Goal: Information Seeking & Learning: Learn about a topic

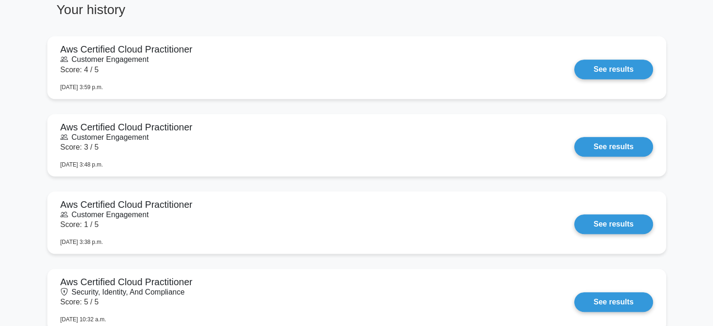
scroll to position [563, 0]
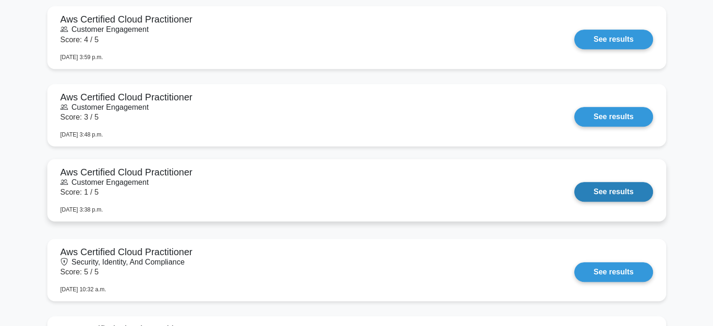
click at [450, 195] on link "See results" at bounding box center [613, 192] width 78 height 20
click at [450, 191] on link "See results" at bounding box center [613, 192] width 78 height 20
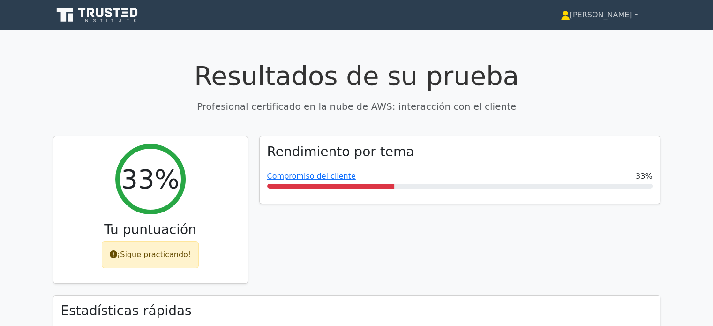
click at [596, 18] on font "Shuber Fabricio" at bounding box center [601, 14] width 62 height 9
click at [560, 38] on font "Perfil" at bounding box center [555, 36] width 19 height 9
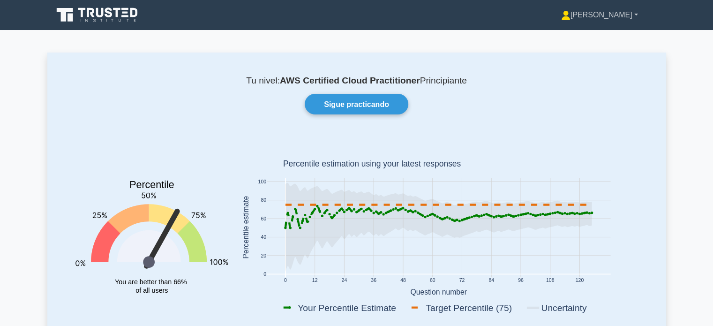
click at [610, 14] on font "Shuber Fabricio" at bounding box center [602, 15] width 62 height 8
click at [580, 53] on link "Ajustes" at bounding box center [576, 52] width 74 height 15
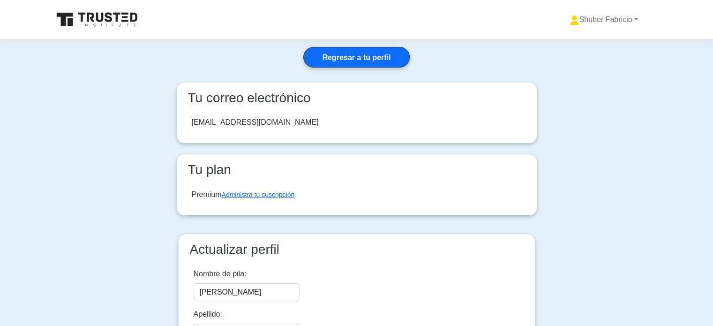
click at [103, 18] on icon at bounding box center [100, 17] width 8 height 9
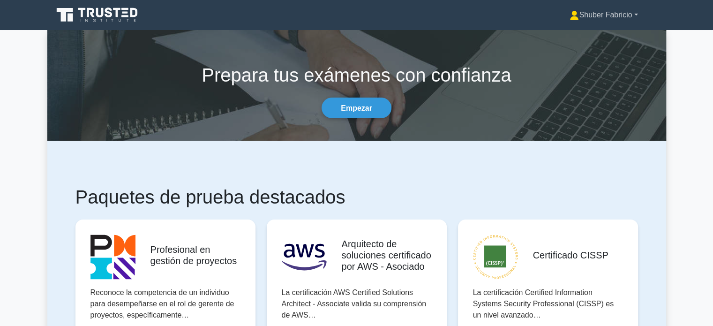
click at [598, 17] on font "Shuber Fabricio" at bounding box center [605, 15] width 53 height 8
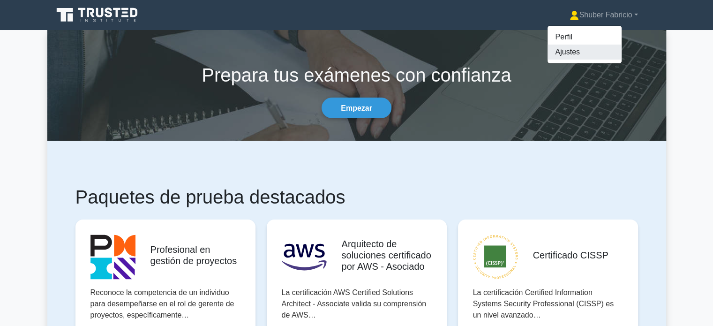
click at [568, 50] on font "Ajustes" at bounding box center [567, 52] width 24 height 8
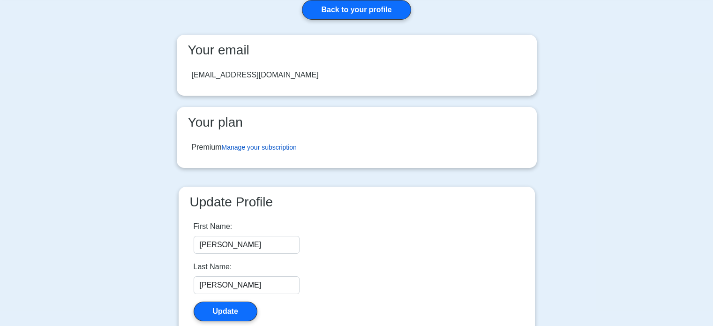
click at [289, 149] on link "Manage your subscription" at bounding box center [259, 147] width 75 height 8
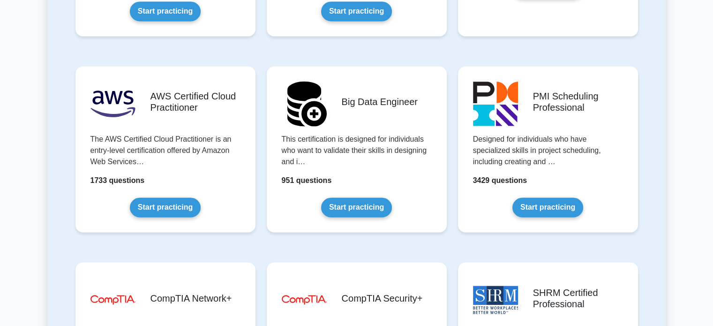
scroll to position [1547, 0]
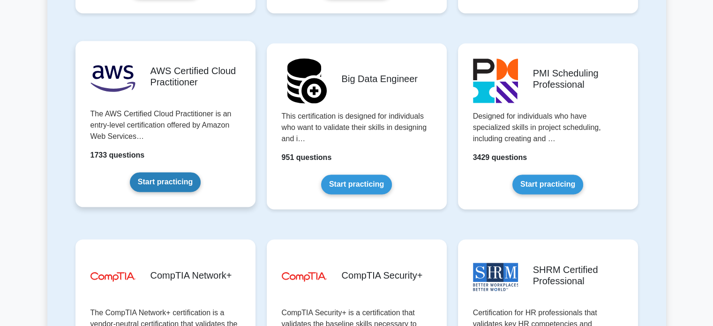
click at [166, 179] on link "Start practicing" at bounding box center [165, 182] width 71 height 20
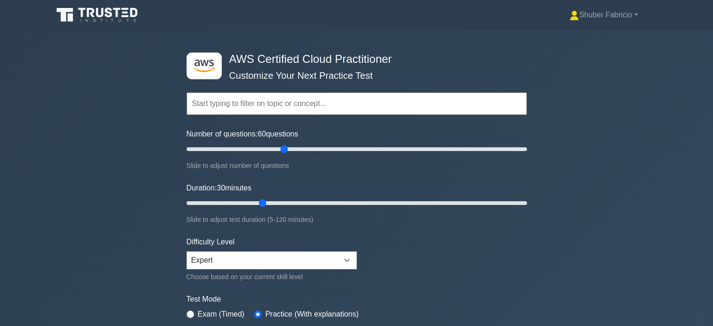
type input "60"
click at [285, 148] on input "Number of questions: 60 questions" at bounding box center [357, 148] width 340 height 11
drag, startPoint x: 262, startPoint y: 202, endPoint x: 591, endPoint y: 219, distance: 329.1
type input "120"
click at [527, 209] on input "Duration: 120 minutes" at bounding box center [357, 202] width 340 height 11
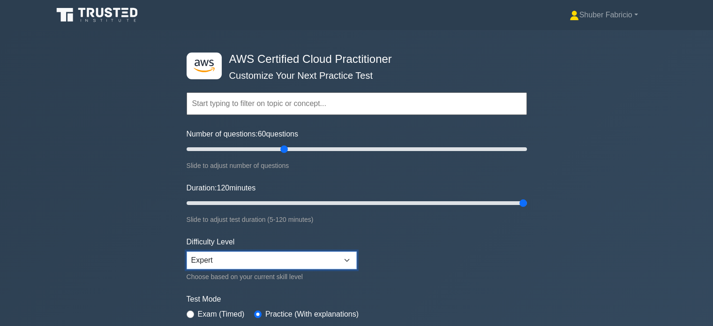
click at [329, 256] on select "Beginner Intermediate Expert" at bounding box center [272, 260] width 170 height 18
select select "beginner"
click at [187, 251] on select "Beginner Intermediate Expert" at bounding box center [272, 260] width 170 height 18
click at [447, 285] on form "Topics Technologies and concepts Analytics Application Integration Business App…" at bounding box center [357, 209] width 340 height 290
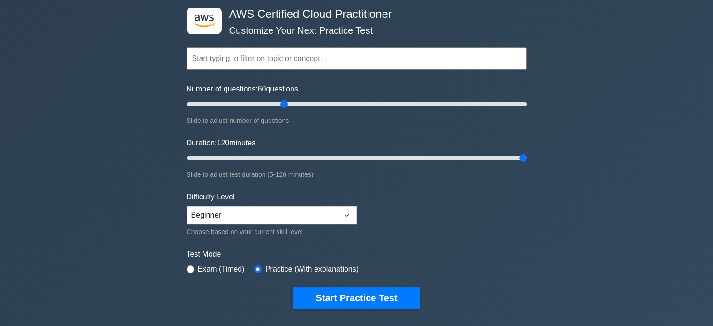
scroll to position [47, 0]
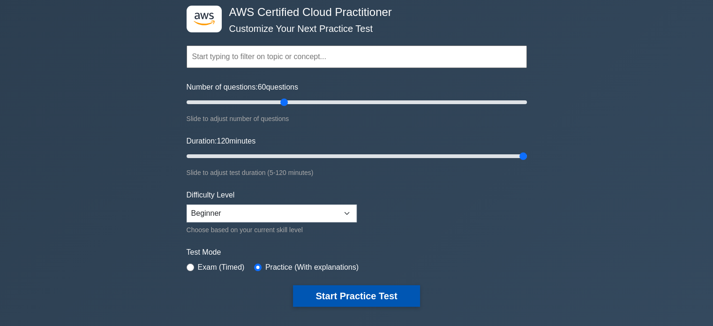
click at [386, 291] on button "Start Practice Test" at bounding box center [356, 296] width 127 height 22
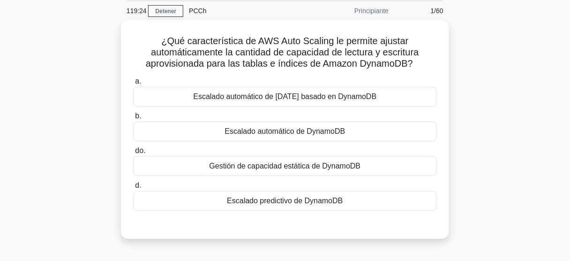
scroll to position [38, 0]
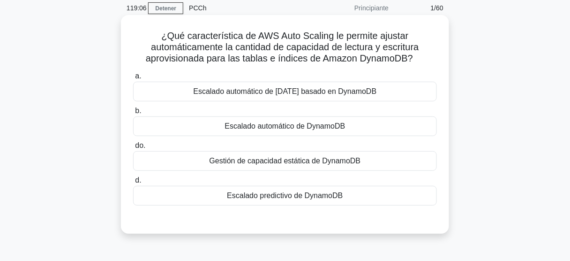
click at [305, 126] on font "Escalado automático de DynamoDB" at bounding box center [285, 126] width 120 height 8
click at [133, 114] on input "b. Escalado automático de DynamoDB" at bounding box center [133, 111] width 0 height 6
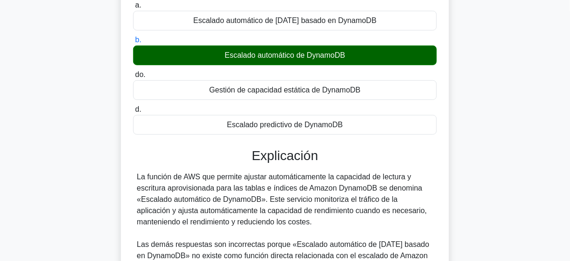
scroll to position [113, 0]
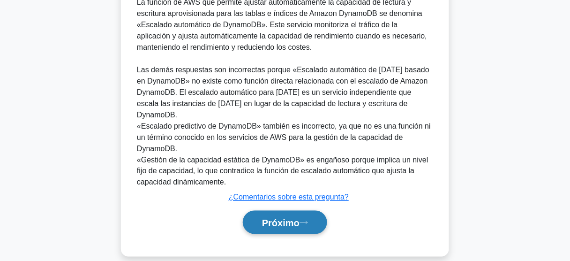
click at [291, 218] on font "Próximo" at bounding box center [281, 223] width 38 height 10
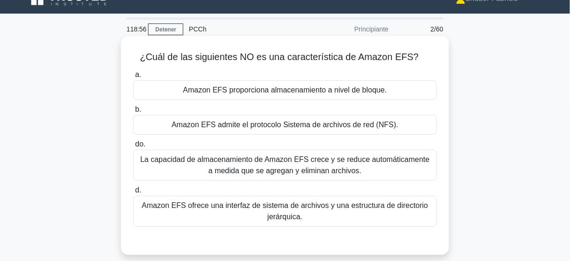
scroll to position [0, 0]
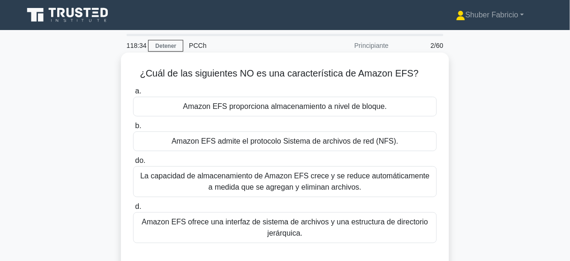
click at [344, 113] on div "Amazon EFS proporciona almacenamiento a nivel de bloque." at bounding box center [285, 107] width 304 height 20
click at [133, 94] on input "a. Amazon EFS proporciona almacenamiento a nivel de bloque." at bounding box center [133, 91] width 0 height 6
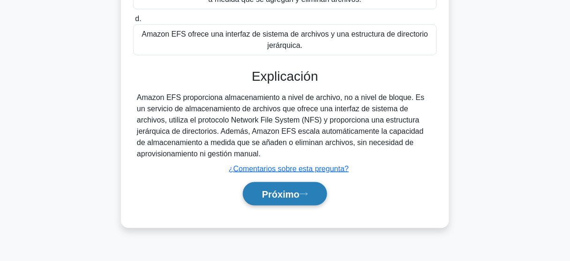
click at [290, 189] on font "Próximo" at bounding box center [281, 194] width 38 height 10
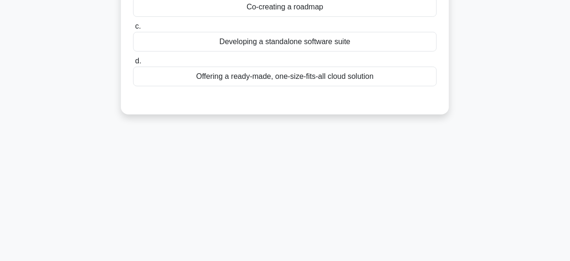
scroll to position [38, 0]
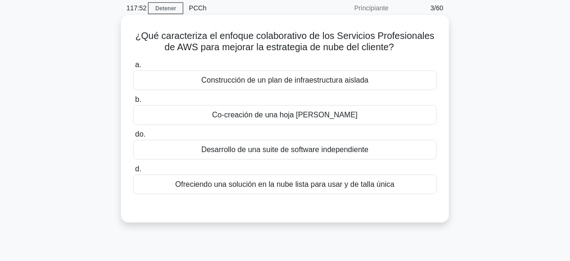
click at [305, 115] on font "Co-creación de una hoja [PERSON_NAME]" at bounding box center [284, 115] width 145 height 8
click at [133, 103] on input "b. Co-creación de una hoja [PERSON_NAME]" at bounding box center [133, 100] width 0 height 6
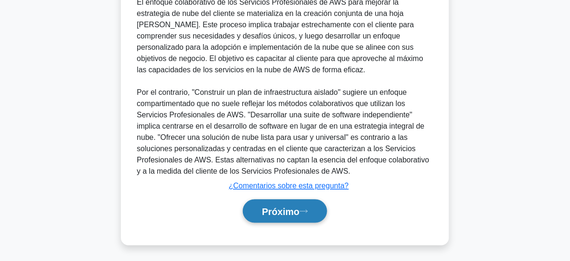
click at [288, 207] on font "Próximo" at bounding box center [281, 211] width 38 height 10
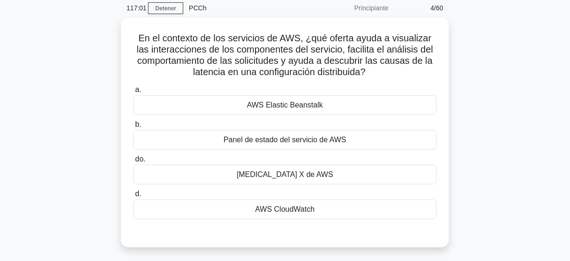
click at [488, 79] on div "En el contexto de los servicios de AWS, ¿qué oferta ayuda a visualizar las inte…" at bounding box center [285, 137] width 534 height 241
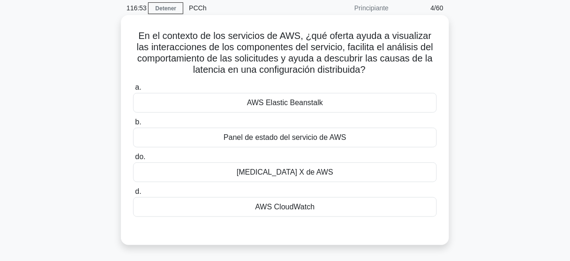
click at [306, 169] on font "[MEDICAL_DATA] X de AWS" at bounding box center [285, 172] width 97 height 8
click at [133, 160] on input "do. [MEDICAL_DATA] X de AWS" at bounding box center [133, 157] width 0 height 6
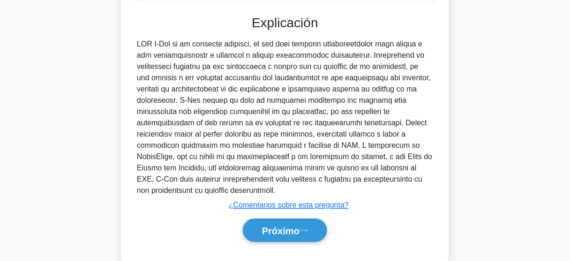
scroll to position [271, 0]
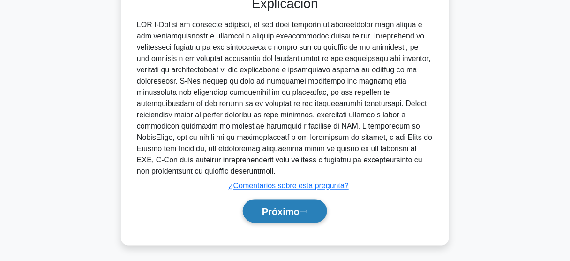
click at [290, 206] on font "Próximo" at bounding box center [281, 211] width 38 height 10
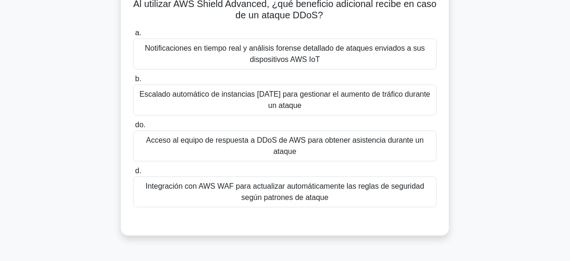
scroll to position [58, 0]
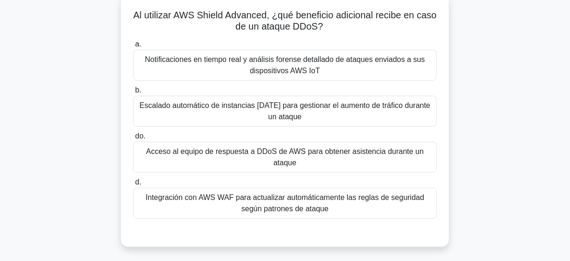
click at [301, 159] on font "Acceso al equipo de respuesta a DDoS de AWS para obtener asistencia durante un …" at bounding box center [284, 157] width 295 height 23
click at [133, 139] on input "do. Acceso al equipo de respuesta a DDoS de AWS para obtener asistencia durante…" at bounding box center [133, 136] width 0 height 6
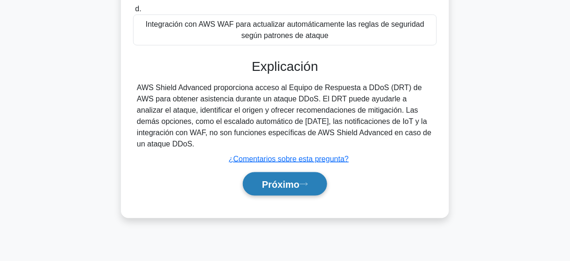
scroll to position [246, 0]
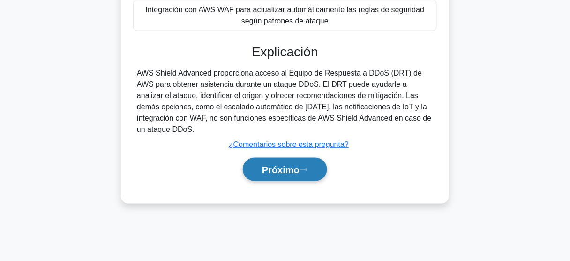
click at [290, 165] on font "Próximo" at bounding box center [281, 170] width 38 height 10
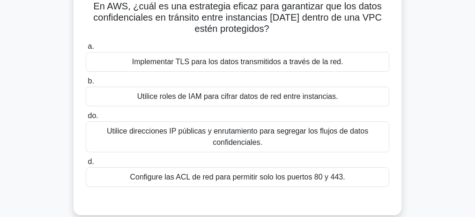
scroll to position [68, 0]
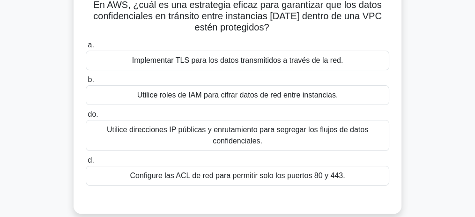
click at [279, 98] on font "Utilice roles de IAM para cifrar datos de red entre instancias." at bounding box center [237, 95] width 201 height 8
click at [86, 83] on input "b. Utilice roles de IAM para cifrar datos de red entre instancias." at bounding box center [86, 80] width 0 height 6
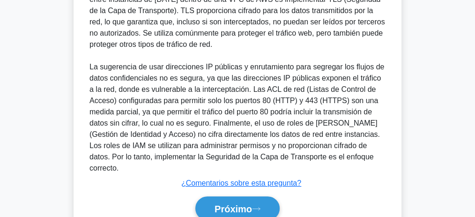
scroll to position [307, 0]
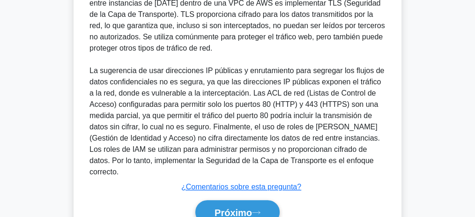
click at [42, 81] on div "En AWS, ¿cuál es una estrategia eficaz para garantizar que los datos confidenci…" at bounding box center [238, 3] width 450 height 510
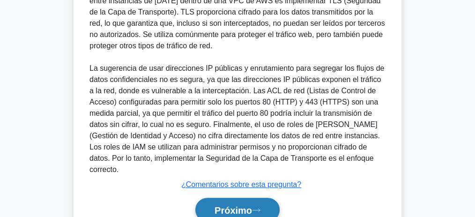
click at [252, 204] on font "Próximo" at bounding box center [234, 209] width 38 height 10
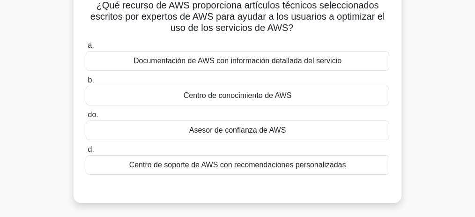
scroll to position [59, 0]
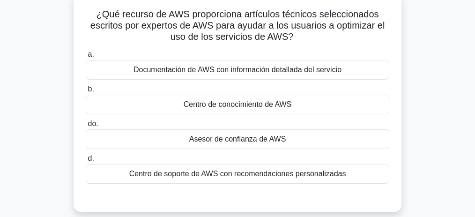
click at [383, 122] on label "do. Asesor de confianza de AWS" at bounding box center [238, 133] width 304 height 31
click at [86, 122] on input "do. Asesor de confianza de AWS" at bounding box center [86, 124] width 0 height 6
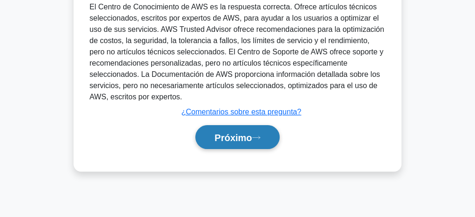
click at [241, 142] on font "Próximo" at bounding box center [234, 138] width 38 height 10
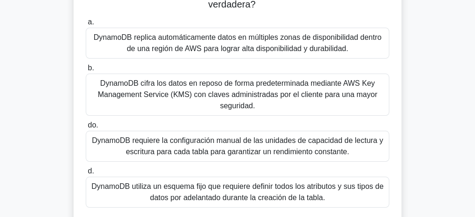
scroll to position [62, 0]
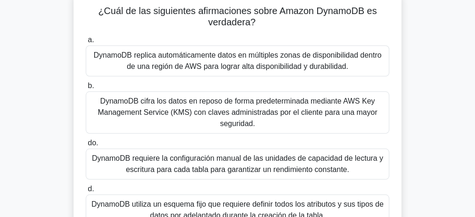
click at [353, 62] on font "DynamoDB replica automáticamente datos en múltiples zonas de disponibilidad den…" at bounding box center [237, 61] width 295 height 23
click at [86, 43] on input "a. DynamoDB replica automáticamente datos en múltiples zonas de disponibilidad …" at bounding box center [86, 40] width 0 height 6
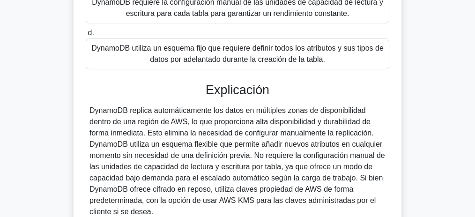
scroll to position [303, 0]
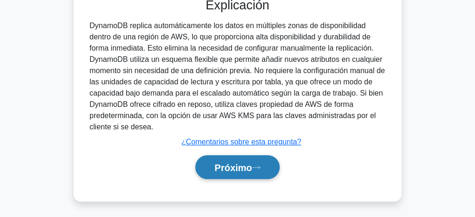
click at [234, 165] on font "Próximo" at bounding box center [234, 168] width 38 height 10
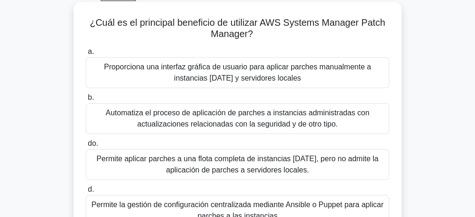
scroll to position [70, 0]
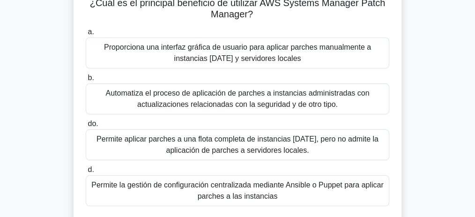
click at [225, 100] on font "Automatiza el proceso de aplicación de parches a instancias administradas con a…" at bounding box center [238, 98] width 264 height 19
click at [86, 81] on input "b. Automatiza el proceso de aplicación de parches a instancias administradas co…" at bounding box center [86, 78] width 0 height 6
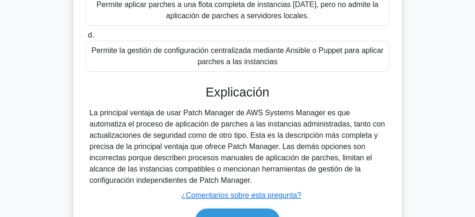
scroll to position [258, 0]
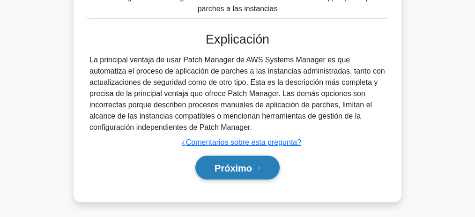
click at [236, 165] on font "Próximo" at bounding box center [234, 168] width 38 height 10
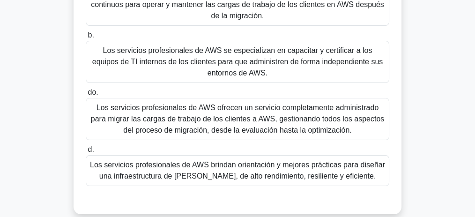
scroll to position [133, 0]
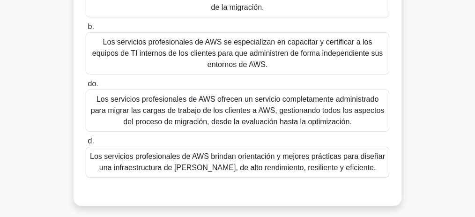
click at [276, 152] on font "Los servicios profesionales de AWS brindan orientación y mejores prácticas para…" at bounding box center [237, 161] width 295 height 19
click at [286, 160] on font "Los servicios profesionales de AWS brindan orientación y mejores prácticas para…" at bounding box center [237, 161] width 295 height 19
click at [86, 144] on input "d. Los servicios profesionales de AWS brindan orientación y mejores prácticas p…" at bounding box center [86, 141] width 0 height 6
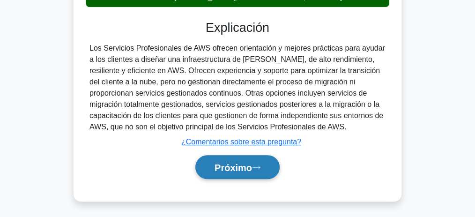
click at [238, 163] on font "Próximo" at bounding box center [234, 168] width 38 height 10
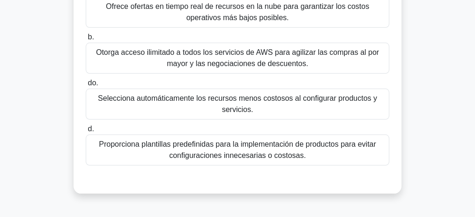
scroll to position [125, 0]
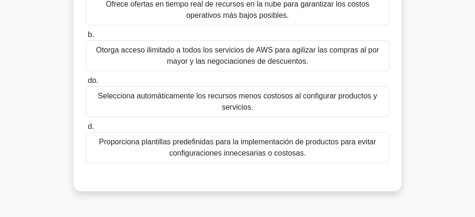
click at [280, 146] on font "Proporciona plantillas predefinidas para la implementación de productos para ev…" at bounding box center [237, 147] width 295 height 23
click at [86, 130] on input "d. Proporciona plantillas predefinidas para la implementación de productos para…" at bounding box center [86, 127] width 0 height 6
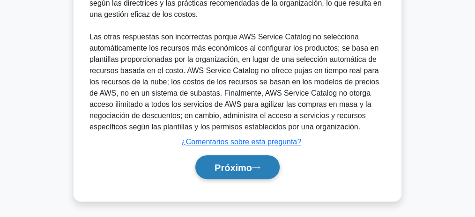
click at [254, 159] on button "Próximo" at bounding box center [237, 167] width 84 height 24
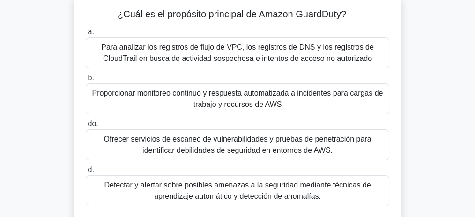
scroll to position [62, 0]
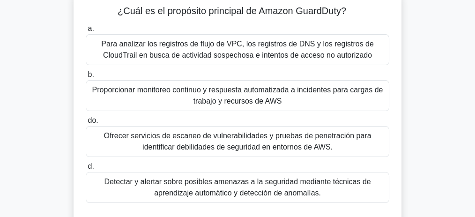
click at [218, 103] on font "Proporcionar monitoreo continuo y respuesta automatizada a incidentes para carg…" at bounding box center [237, 95] width 291 height 19
click at [86, 78] on input "b. Proporcionar monitoreo continuo y respuesta automatizada a incidentes para c…" at bounding box center [86, 75] width 0 height 6
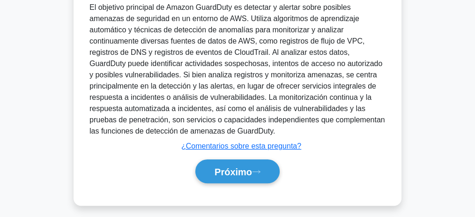
scroll to position [304, 0]
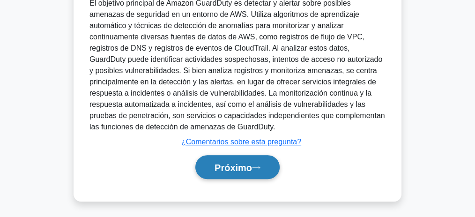
click at [252, 159] on button "Próximo" at bounding box center [237, 167] width 84 height 24
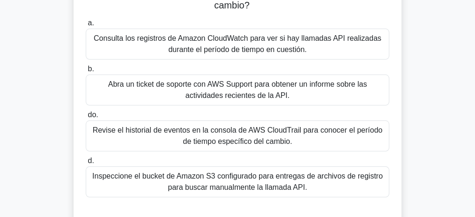
scroll to position [133, 0]
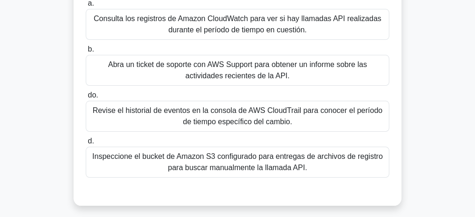
click at [279, 119] on font "Revise el historial de eventos en la consola de AWS CloudTrail para conocer el …" at bounding box center [238, 115] width 290 height 19
click at [86, 98] on input "do. Revise el historial de eventos en la consola de AWS CloudTrail para conocer…" at bounding box center [86, 95] width 0 height 6
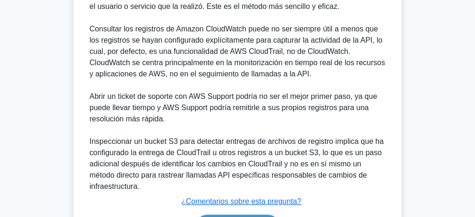
scroll to position [445, 0]
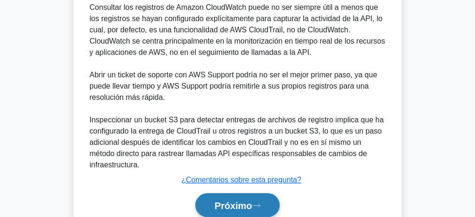
click at [248, 207] on font "Próximo" at bounding box center [234, 206] width 38 height 10
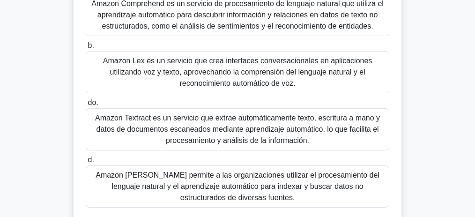
scroll to position [218, 0]
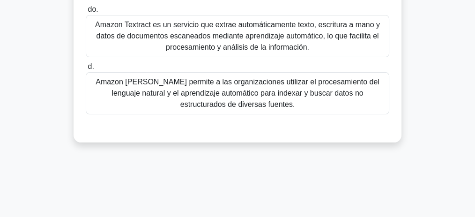
click at [288, 93] on font "Amazon [PERSON_NAME] permite a las organizaciones utilizar el procesamiento del…" at bounding box center [238, 93] width 284 height 30
click at [86, 70] on input "d. Amazon [PERSON_NAME] permite a las organizaciones utilizar el procesamiento …" at bounding box center [86, 67] width 0 height 6
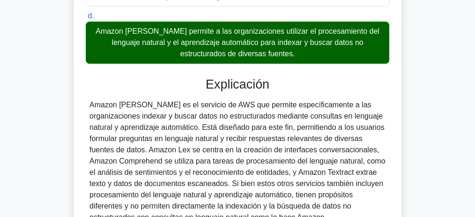
scroll to position [344, 0]
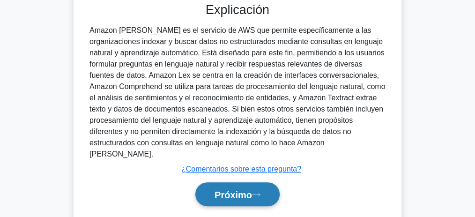
click at [260, 192] on icon at bounding box center [256, 194] width 8 height 5
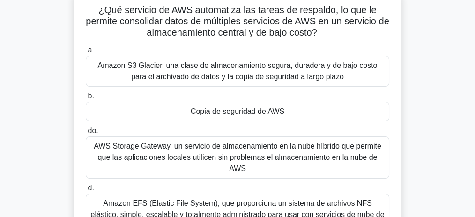
scroll to position [62, 0]
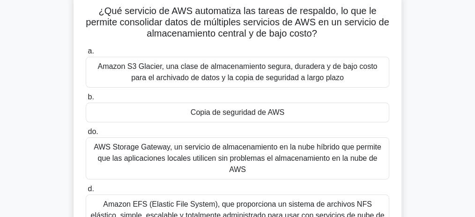
click at [290, 112] on div "Copia de seguridad de AWS" at bounding box center [238, 113] width 304 height 20
click at [86, 100] on input "b. Copia de seguridad de AWS" at bounding box center [86, 97] width 0 height 6
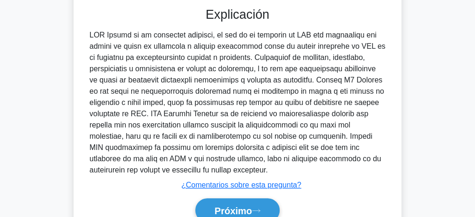
scroll to position [337, 0]
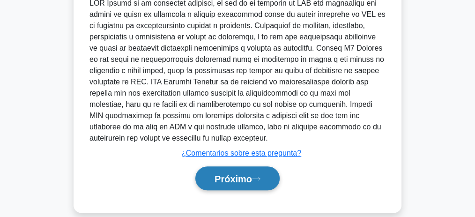
click at [259, 176] on icon at bounding box center [256, 178] width 8 height 5
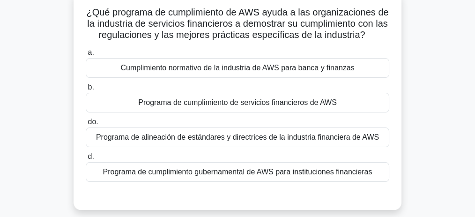
scroll to position [62, 0]
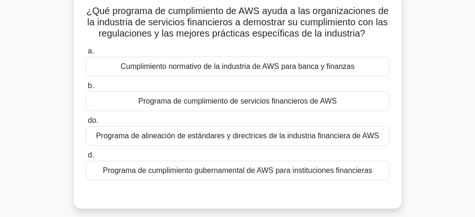
click at [220, 105] on font "Programa de cumplimiento de servicios financieros de AWS" at bounding box center [237, 101] width 199 height 8
click at [86, 89] on input "b. Programa de cumplimiento de servicios financieros de AWS" at bounding box center [86, 86] width 0 height 6
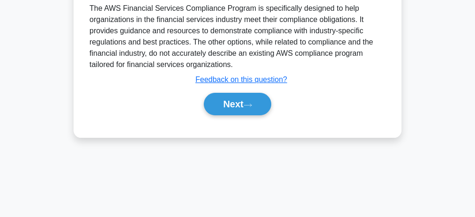
scroll to position [281, 0]
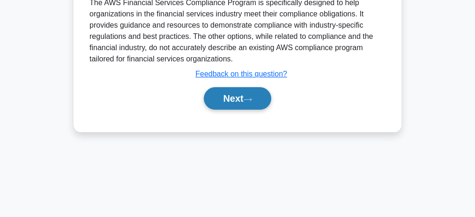
click at [246, 104] on button "Next" at bounding box center [237, 98] width 67 height 23
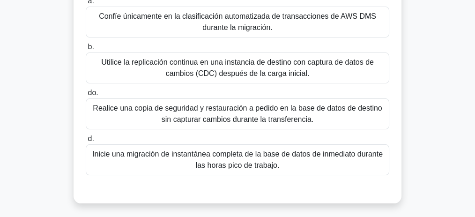
scroll to position [113, 0]
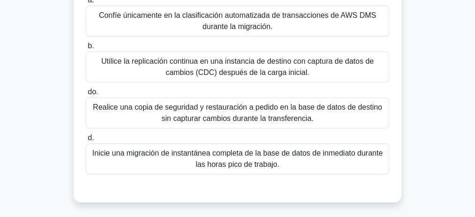
click at [278, 168] on font "Inicie una migración de instantánea completa de la base de datos de inmediato d…" at bounding box center [237, 158] width 291 height 19
click at [86, 141] on input "d. Inicie una migración de instantánea completa de la base de datos de inmediat…" at bounding box center [86, 138] width 0 height 6
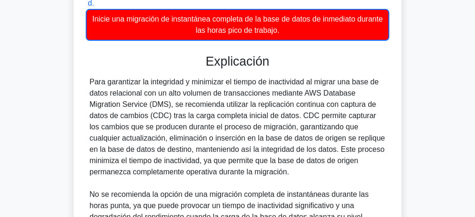
scroll to position [270, 0]
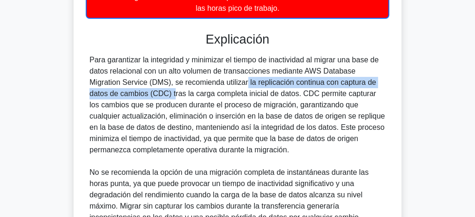
drag, startPoint x: 240, startPoint y: 92, endPoint x: 113, endPoint y: 105, distance: 128.6
click at [113, 105] on font "Para garantizar la integridad y minimizar el tiempo de inactividad al migrar un…" at bounding box center [238, 105] width 296 height 98
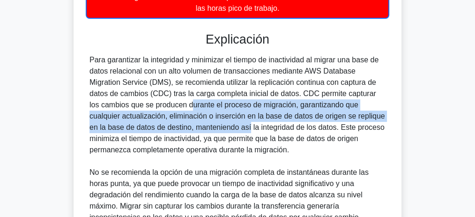
drag, startPoint x: 160, startPoint y: 117, endPoint x: 155, endPoint y: 138, distance: 21.4
click at [154, 138] on font "Para garantizar la integridad y minimizar el tiempo de inactividad al migrar un…" at bounding box center [238, 105] width 296 height 98
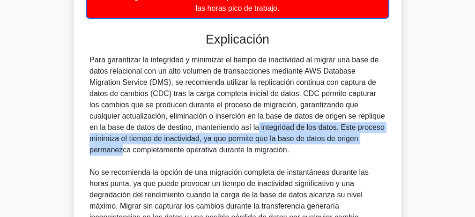
drag, startPoint x: 164, startPoint y: 137, endPoint x: 291, endPoint y: 152, distance: 127.9
click at [291, 152] on font "Para garantizar la integridad y minimizar el tiempo de inactividad al migrar un…" at bounding box center [238, 105] width 296 height 98
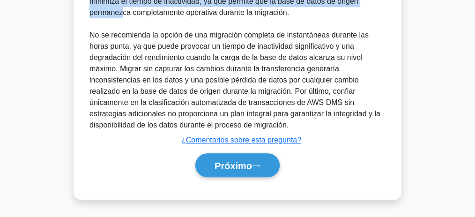
scroll to position [417, 0]
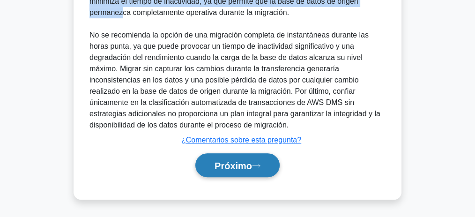
click at [235, 165] on font "Próximo" at bounding box center [234, 166] width 38 height 10
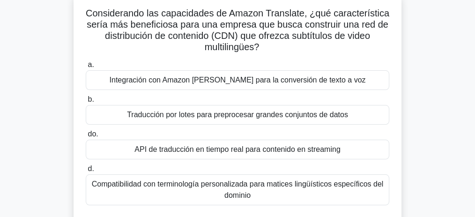
scroll to position [62, 0]
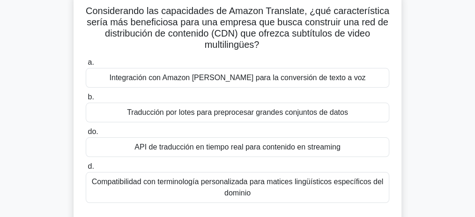
click at [243, 80] on font "Integración con Amazon [PERSON_NAME] para la conversión de texto a voz" at bounding box center [238, 78] width 256 height 8
click at [86, 66] on input "a. Integración con Amazon [PERSON_NAME] para la conversión de texto a voz" at bounding box center [86, 63] width 0 height 6
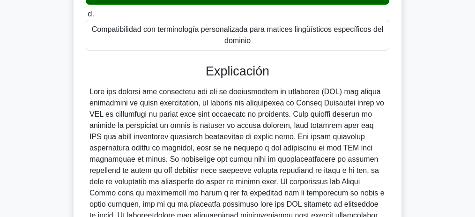
scroll to position [218, 0]
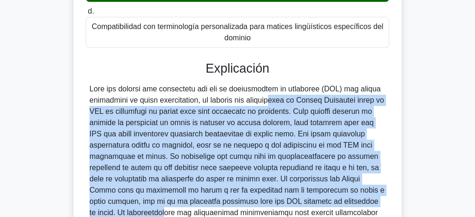
drag, startPoint x: 262, startPoint y: 96, endPoint x: 373, endPoint y: 205, distance: 155.1
click at [373, 205] on font at bounding box center [237, 167] width 295 height 165
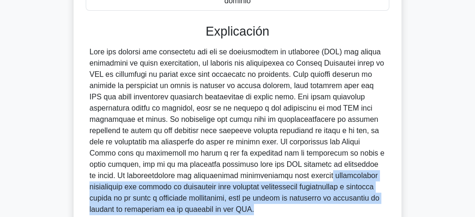
scroll to position [263, 0]
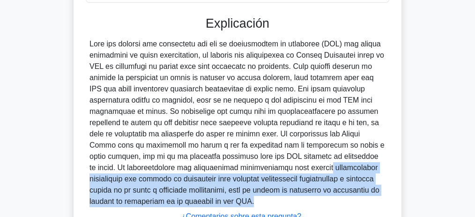
drag, startPoint x: 238, startPoint y: 180, endPoint x: 231, endPoint y: 202, distance: 22.7
click at [231, 202] on div at bounding box center [238, 122] width 296 height 169
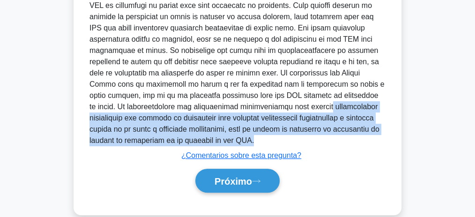
scroll to position [338, 0]
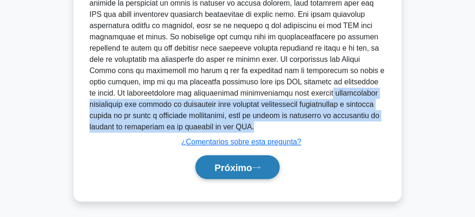
click at [239, 169] on font "Próximo" at bounding box center [234, 168] width 38 height 10
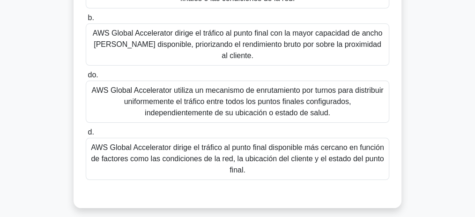
scroll to position [144, 0]
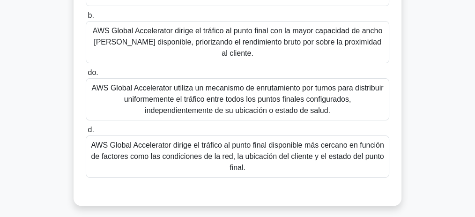
click at [304, 146] on font "AWS Global Accelerator dirige el tráfico al punto final disponible más cercano …" at bounding box center [237, 156] width 293 height 30
click at [86, 133] on input "d. AWS Global Accelerator dirige el tráfico al punto final disponible más cerca…" at bounding box center [86, 130] width 0 height 6
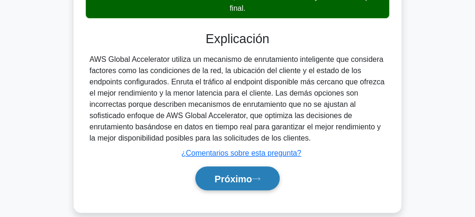
click at [247, 166] on button "Próximo" at bounding box center [237, 178] width 84 height 24
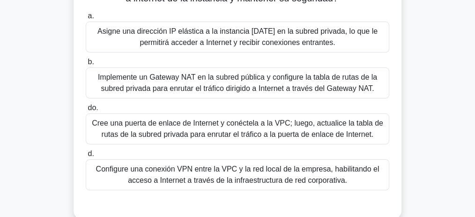
scroll to position [133, 0]
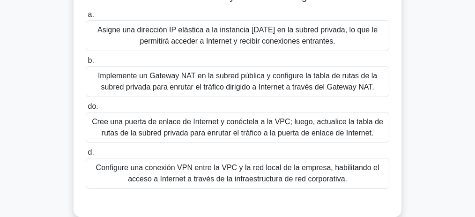
click at [210, 134] on font "Cree una puerta de enlace de Internet y conéctela a la VPC; luego, actualice la…" at bounding box center [238, 127] width 292 height 19
click at [86, 110] on input "do. Cree una puerta de enlace de Internet y conéctela a la VPC; luego, actualic…" at bounding box center [86, 107] width 0 height 6
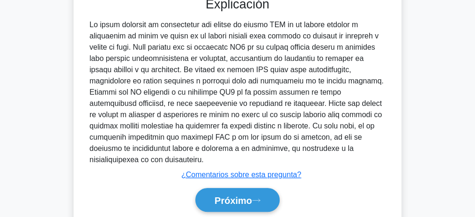
scroll to position [361, 0]
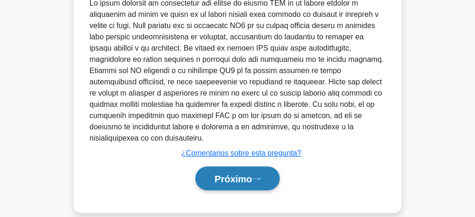
click at [235, 166] on button "Próximo" at bounding box center [237, 178] width 84 height 24
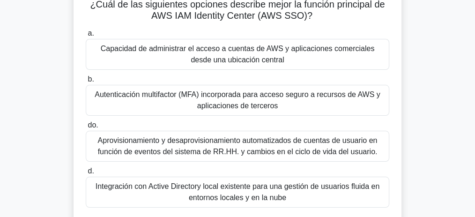
scroll to position [70, 0]
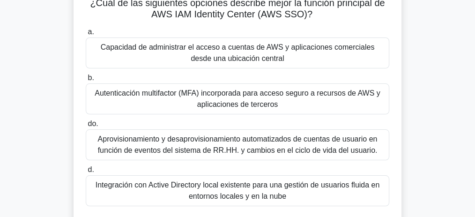
click at [273, 60] on font "Capacidad de administrar el acceso a cuentas de AWS y aplicaciones comerciales …" at bounding box center [237, 53] width 295 height 23
click at [86, 35] on input "a. Capacidad de administrar el acceso a cuentas de AWS y aplicaciones comercial…" at bounding box center [86, 32] width 0 height 6
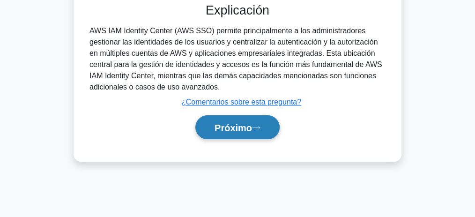
scroll to position [289, 0]
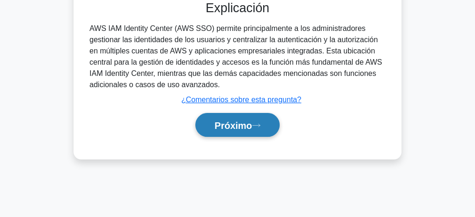
click at [240, 125] on font "Próximo" at bounding box center [234, 125] width 38 height 10
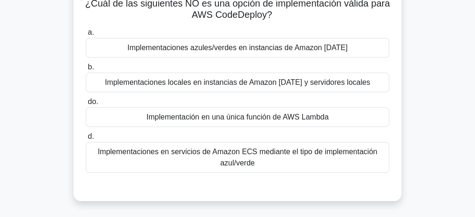
scroll to position [70, 0]
click at [308, 116] on font "Implementación en una única función de AWS Lambda" at bounding box center [238, 117] width 182 height 8
click at [86, 105] on input "do. Implementación en una única función de AWS Lambda" at bounding box center [86, 101] width 0 height 6
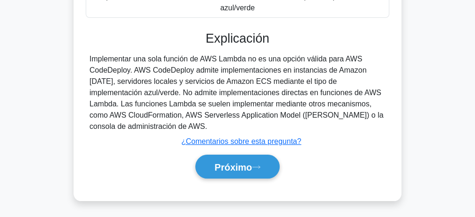
scroll to position [258, 0]
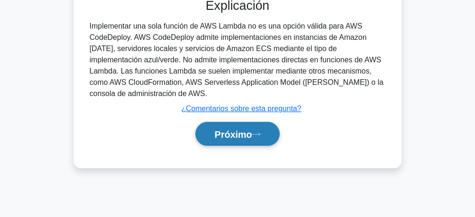
click at [243, 135] on font "Próximo" at bounding box center [234, 134] width 38 height 10
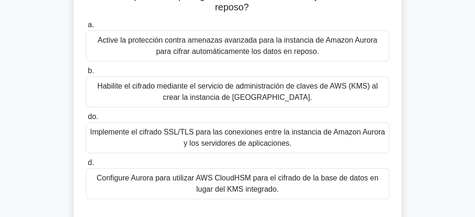
scroll to position [102, 0]
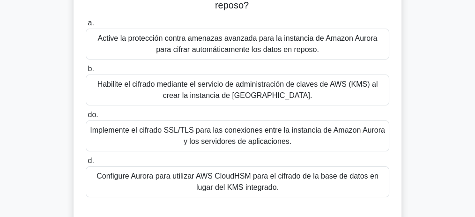
click at [250, 178] on font "Configure Aurora para utilizar AWS CloudHSM para el cifrado de la base de datos…" at bounding box center [238, 181] width 282 height 19
click at [86, 164] on input "d. Configure [PERSON_NAME] para utilizar AWS CloudHSM para el cifrado de la bas…" at bounding box center [86, 161] width 0 height 6
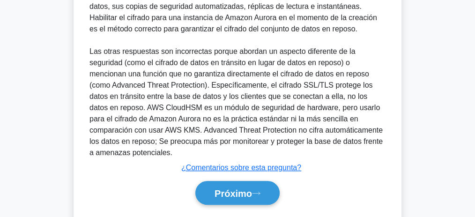
scroll to position [406, 0]
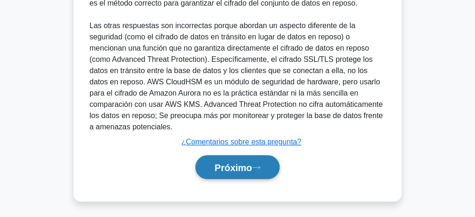
click at [250, 168] on font "Próximo" at bounding box center [234, 168] width 38 height 10
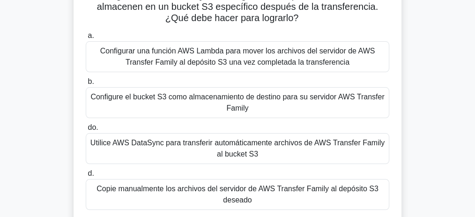
scroll to position [102, 0]
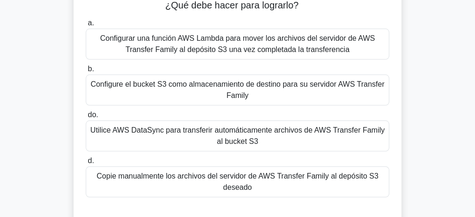
click at [283, 89] on font "Configure el bucket S3 como almacenamiento de destino para su servidor AWS Tran…" at bounding box center [237, 89] width 294 height 19
click at [86, 72] on input "b. Configure el bucket S3 como almacenamiento de destino para su servidor AWS T…" at bounding box center [86, 69] width 0 height 6
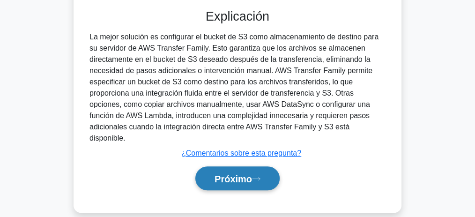
click at [246, 174] on font "Próximo" at bounding box center [234, 179] width 38 height 10
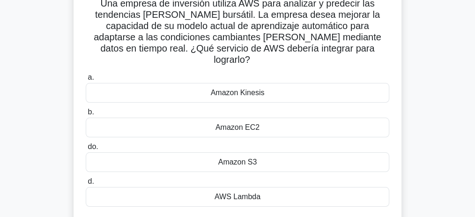
scroll to position [70, 0]
click at [261, 88] on font "Amazon Kinesis" at bounding box center [238, 92] width 54 height 8
click at [86, 77] on input "a. Amazon Kinesis" at bounding box center [86, 77] width 0 height 6
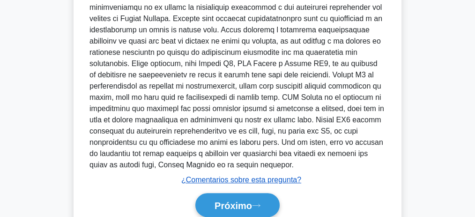
scroll to position [348, 0]
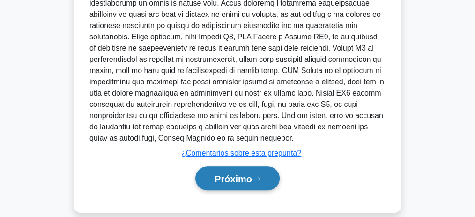
click at [236, 174] on font "Próximo" at bounding box center [234, 179] width 38 height 10
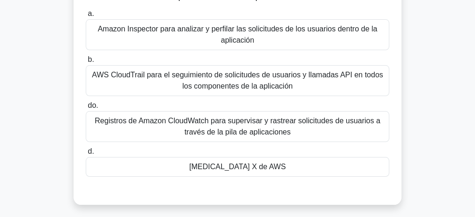
scroll to position [102, 0]
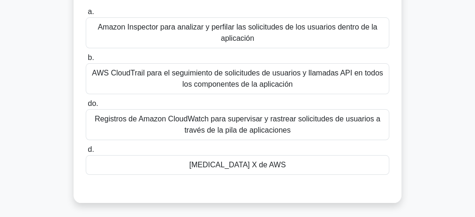
click at [245, 161] on font "[MEDICAL_DATA] X de AWS" at bounding box center [237, 165] width 97 height 8
click at [86, 153] on input "[PERSON_NAME][MEDICAL_DATA] X de AWS" at bounding box center [86, 150] width 0 height 6
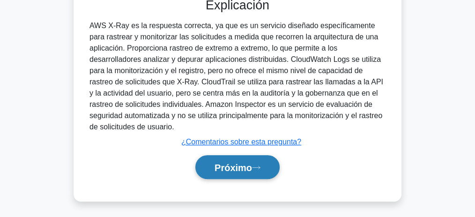
click at [256, 162] on button "Próximo" at bounding box center [237, 167] width 84 height 24
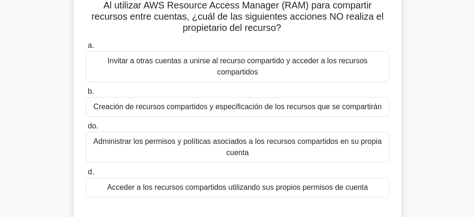
scroll to position [70, 0]
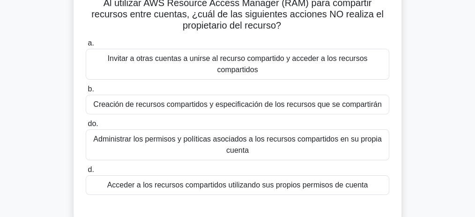
click at [301, 63] on font "Invitar a otras cuentas a unirse al recurso compartido y acceder a los recursos…" at bounding box center [238, 63] width 260 height 19
click at [86, 46] on input "a. Invitar a otras cuentas a unirse al recurso compartido y acceder a los recur…" at bounding box center [86, 43] width 0 height 6
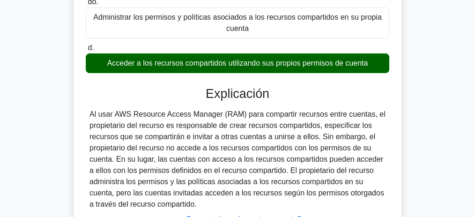
scroll to position [195, 0]
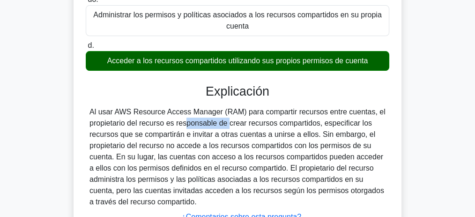
drag, startPoint x: 132, startPoint y: 122, endPoint x: 169, endPoint y: 124, distance: 37.5
click at [169, 124] on font "Al usar AWS Resource Access Manager (RAM) para compartir recursos entre cuentas…" at bounding box center [238, 157] width 296 height 98
click at [243, 122] on font "Al usar AWS Resource Access Manager (RAM) para compartir recursos entre cuentas…" at bounding box center [238, 157] width 296 height 98
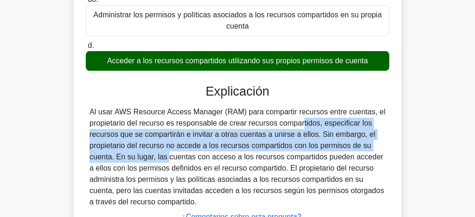
drag, startPoint x: 248, startPoint y: 122, endPoint x: 114, endPoint y: 151, distance: 137.2
click at [114, 151] on font "Al usar AWS Resource Access Manager (RAM) para compartir recursos entre cuentas…" at bounding box center [238, 157] width 296 height 98
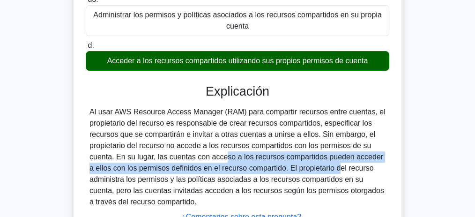
drag, startPoint x: 168, startPoint y: 157, endPoint x: 281, endPoint y: 171, distance: 113.9
click at [281, 171] on font "Al usar AWS Resource Access Manager (RAM) para compartir recursos entre cuentas…" at bounding box center [238, 157] width 296 height 98
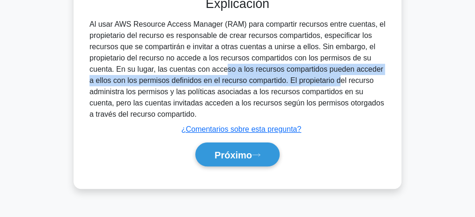
scroll to position [289, 0]
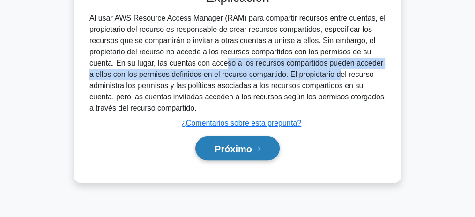
click at [237, 151] on font "Próximo" at bounding box center [234, 149] width 38 height 10
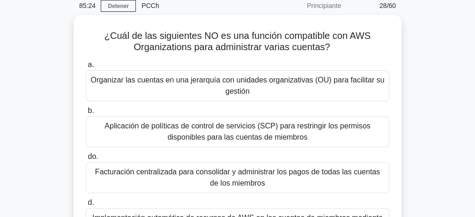
scroll to position [39, 0]
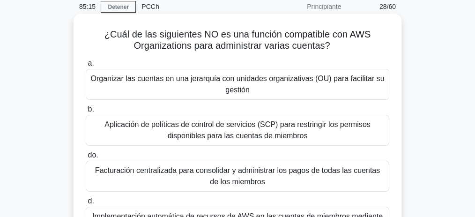
click at [168, 170] on font "Facturación centralizada para consolidar y administrar los pagos de todas las c…" at bounding box center [237, 175] width 285 height 19
click at [86, 158] on input "do. Facturación centralizada para consolidar y administrar los pagos de todas l…" at bounding box center [86, 155] width 0 height 6
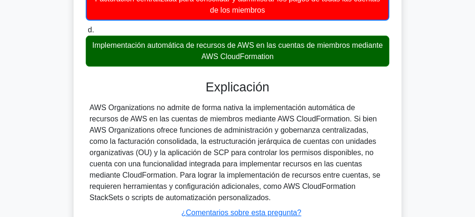
scroll to position [226, 0]
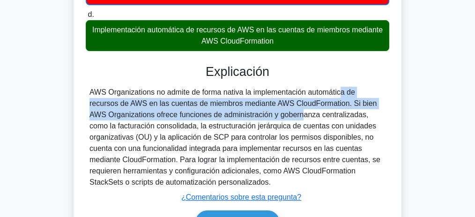
drag, startPoint x: 293, startPoint y: 91, endPoint x: 228, endPoint y: 119, distance: 70.5
click at [228, 119] on div "AWS Organizations no admite de forma nativa la implementación automática de rec…" at bounding box center [238, 137] width 296 height 101
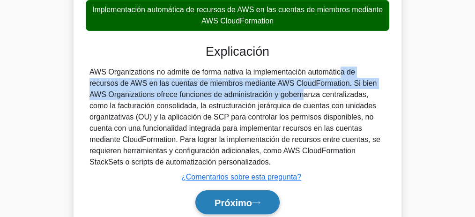
scroll to position [289, 0]
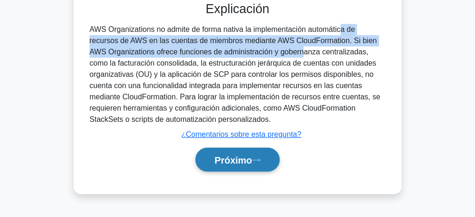
click at [237, 161] on font "Próximo" at bounding box center [234, 160] width 38 height 10
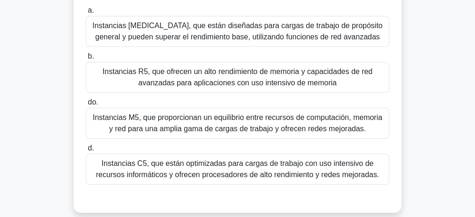
scroll to position [102, 0]
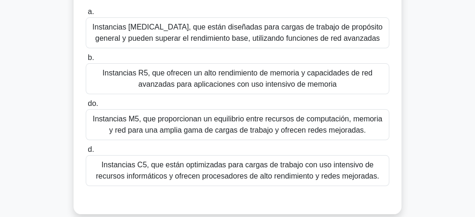
click at [170, 77] on font "Instancias R5, que ofrecen un alto rendimiento de memoria y capacidades de red …" at bounding box center [238, 78] width 270 height 19
click at [86, 61] on input "b. Instancias R5, que ofrecen un alto rendimiento de memoria y capacidades de r…" at bounding box center [86, 58] width 0 height 6
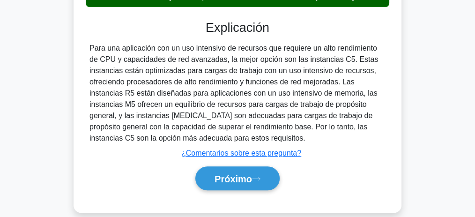
scroll to position [289, 0]
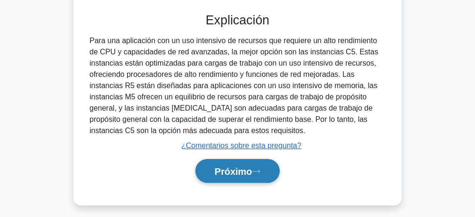
click at [240, 172] on font "Próximo" at bounding box center [234, 171] width 38 height 10
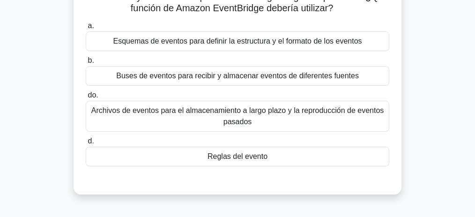
scroll to position [102, 0]
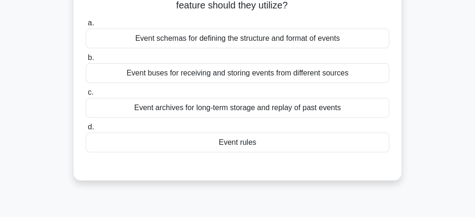
click at [254, 146] on div "Event rules" at bounding box center [238, 143] width 304 height 20
click at [86, 130] on input "d. Event rules" at bounding box center [86, 127] width 0 height 6
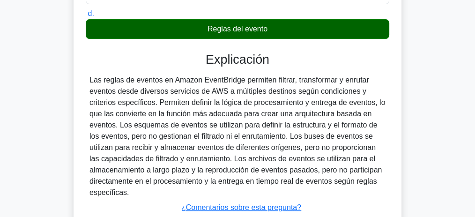
scroll to position [238, 0]
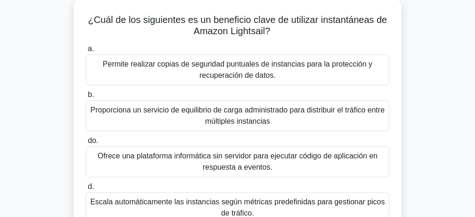
scroll to position [50, 0]
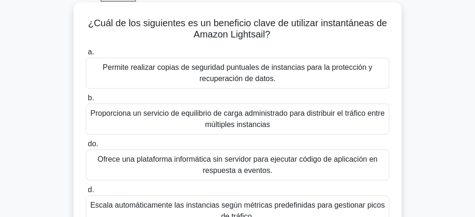
click at [326, 70] on font "Permite realizar copias de seguridad puntuales de instancias para la protección…" at bounding box center [238, 72] width 270 height 19
click at [86, 55] on input "a. Permite realizar copias de seguridad puntuales de instancias para la protecc…" at bounding box center [86, 52] width 0 height 6
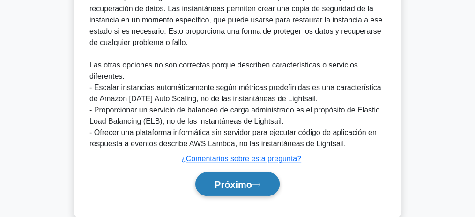
click at [230, 182] on font "Próximo" at bounding box center [234, 185] width 38 height 10
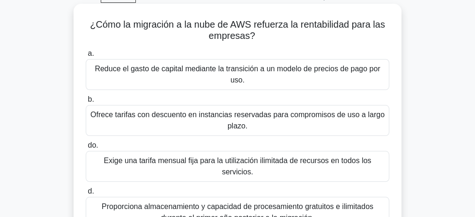
scroll to position [8, 0]
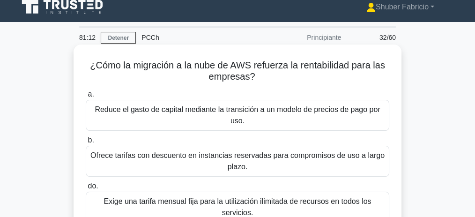
click at [229, 112] on font "Reduce el gasto de capital mediante la transición a un modelo de precios de pag…" at bounding box center [238, 114] width 286 height 19
click at [86, 98] on input "a. Reduce el gasto de capital mediante la transición a un modelo de precios de …" at bounding box center [86, 94] width 0 height 6
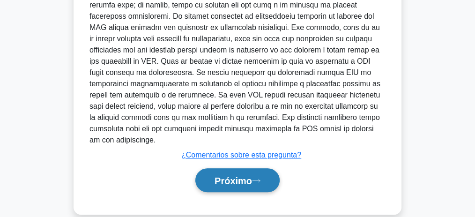
click at [229, 176] on font "Próximo" at bounding box center [234, 181] width 38 height 10
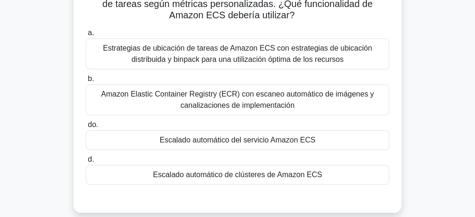
scroll to position [94, 0]
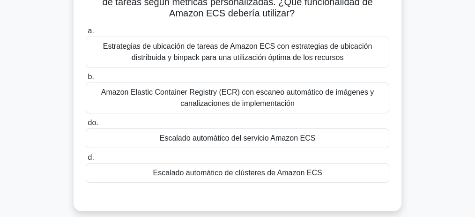
click at [253, 137] on font "Escalado automático del servicio Amazon ECS" at bounding box center [238, 138] width 156 height 8
click at [86, 126] on input "do. Escalado automático del servicio Amazon ECS" at bounding box center [86, 123] width 0 height 6
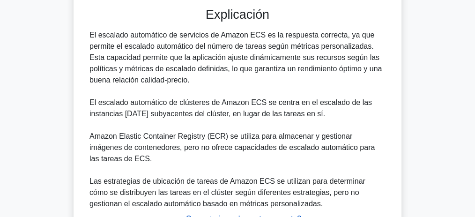
scroll to position [360, 0]
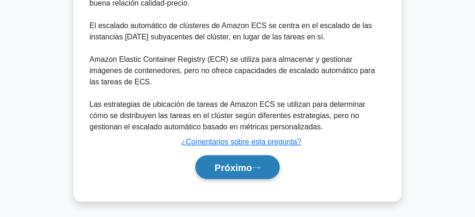
click at [245, 159] on button "Próximo" at bounding box center [237, 167] width 84 height 24
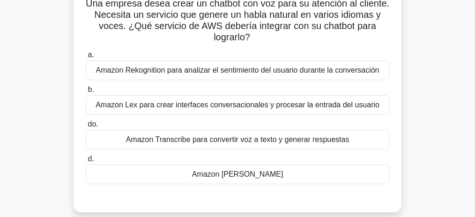
scroll to position [70, 0]
click at [253, 105] on font "Amazon Lex para crear interfaces conversacionales y procesar la entrada del usu…" at bounding box center [238, 104] width 284 height 8
click at [86, 92] on input "b. Amazon Lex para crear interfaces conversacionales y procesar la entrada del …" at bounding box center [86, 89] width 0 height 6
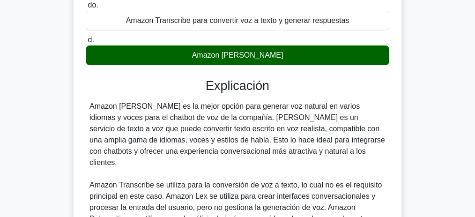
scroll to position [226, 0]
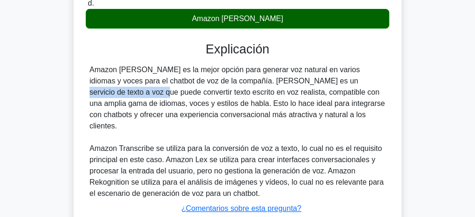
drag, startPoint x: 248, startPoint y: 81, endPoint x: 316, endPoint y: 78, distance: 68.5
click at [316, 78] on font "Amazon [PERSON_NAME] es la mejor opción para generar voz natural en varios idio…" at bounding box center [238, 98] width 296 height 64
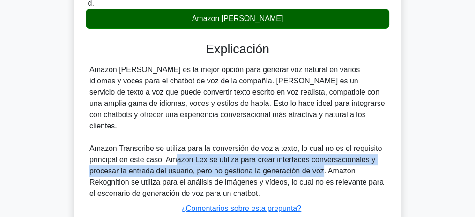
drag, startPoint x: 188, startPoint y: 147, endPoint x: 321, endPoint y: 156, distance: 133.9
click at [321, 156] on font "Amazon Transcribe se utiliza para la conversión de voz a texto, lo cual no es e…" at bounding box center [237, 170] width 294 height 53
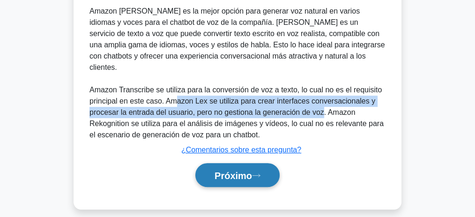
scroll to position [289, 0]
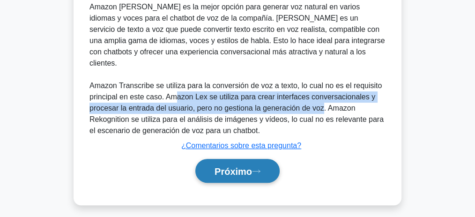
click at [238, 166] on font "Próximo" at bounding box center [234, 171] width 38 height 10
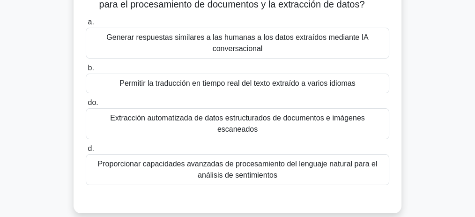
scroll to position [62, 0]
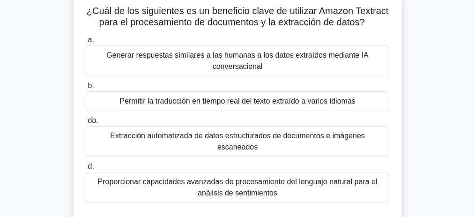
click at [332, 135] on font "Extracción automatizada de datos estructurados de documentos e imágenes escanea…" at bounding box center [237, 141] width 255 height 19
click at [86, 124] on input "do. Extracción automatizada de datos estructurados de documentos e imágenes esc…" at bounding box center [86, 121] width 0 height 6
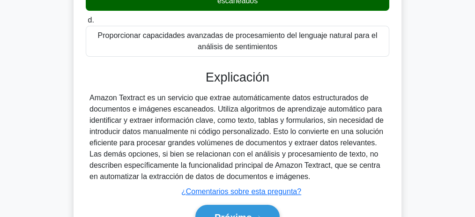
scroll to position [218, 0]
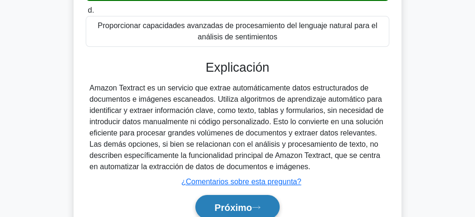
click at [242, 203] on font "Próximo" at bounding box center [234, 208] width 38 height 10
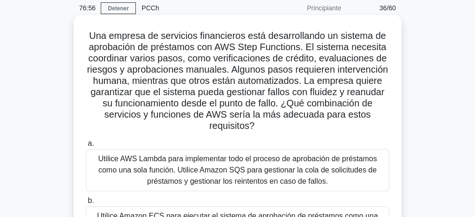
scroll to position [31, 0]
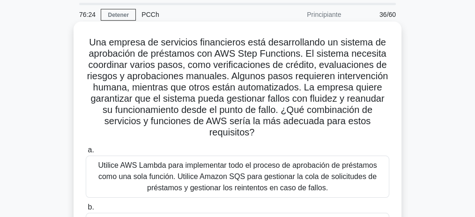
drag, startPoint x: 327, startPoint y: 43, endPoint x: 323, endPoint y: 137, distance: 93.8
click at [323, 137] on h5 "Una empresa de servicios financieros está desarrollando un sistema de aprobació…" at bounding box center [238, 88] width 306 height 102
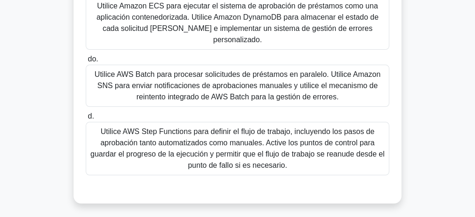
scroll to position [250, 0]
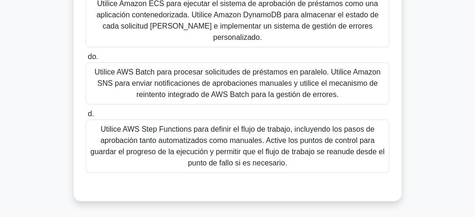
click at [300, 146] on font "Utilice AWS Step Functions para definir el flujo de trabajo, incluyendo los pas…" at bounding box center [237, 146] width 294 height 42
click at [86, 117] on input "d. Utilice AWS Step Functions para definir el flujo de trabajo, incluyendo los …" at bounding box center [86, 114] width 0 height 6
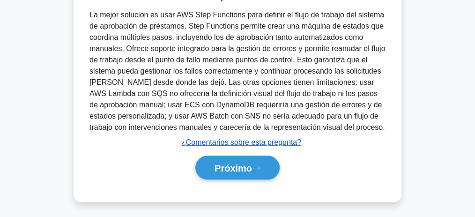
scroll to position [450, 0]
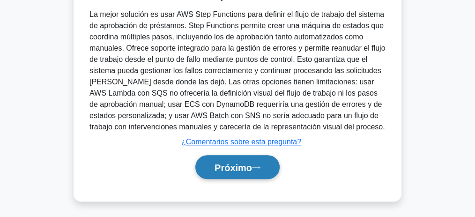
click at [245, 165] on font "Próximo" at bounding box center [234, 168] width 38 height 10
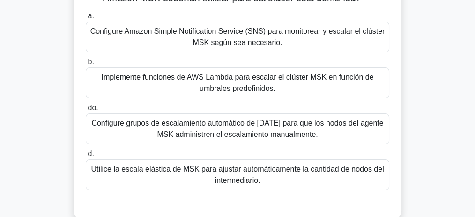
scroll to position [133, 0]
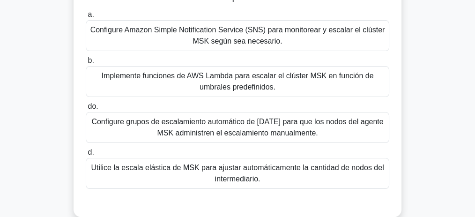
click at [291, 184] on div "Utilice la escala elástica de MSK para ajustar automáticamente la cantidad de n…" at bounding box center [238, 173] width 304 height 31
click at [86, 156] on input "d. Utilice la escala elástica de MSK para ajustar automáticamente la cantidad d…" at bounding box center [86, 153] width 0 height 6
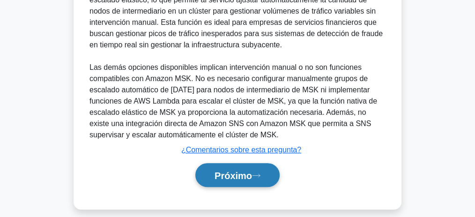
scroll to position [382, 0]
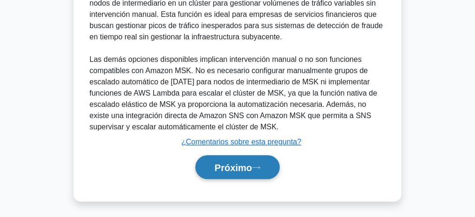
click at [234, 163] on font "Próximo" at bounding box center [234, 168] width 38 height 10
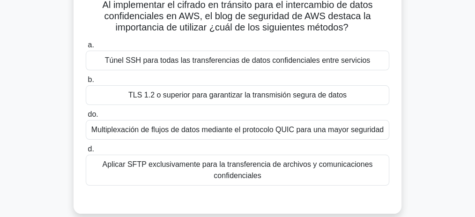
scroll to position [69, 0]
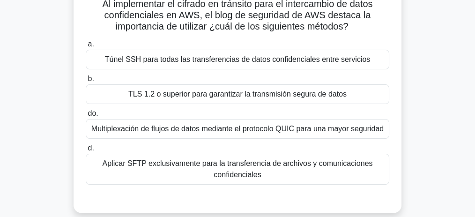
click at [208, 95] on font "TLS 1.2 o superior para garantizar la transmisión segura de datos" at bounding box center [237, 94] width 218 height 8
click at [86, 82] on input "b. TLS 1.2 o superior para garantizar la transmisión segura de datos" at bounding box center [86, 79] width 0 height 6
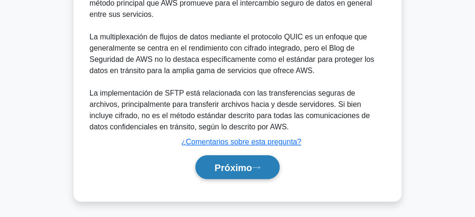
click at [231, 168] on font "Próximo" at bounding box center [234, 168] width 38 height 10
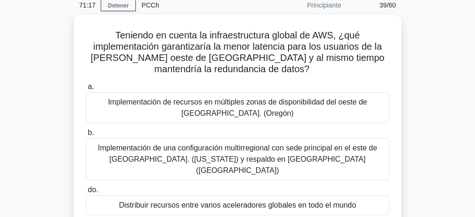
scroll to position [39, 0]
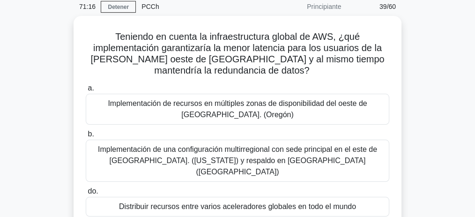
click at [456, 141] on div "Teniendo en cuenta la infraestructura global de AWS, ¿qué implementación garant…" at bounding box center [238, 159] width 450 height 286
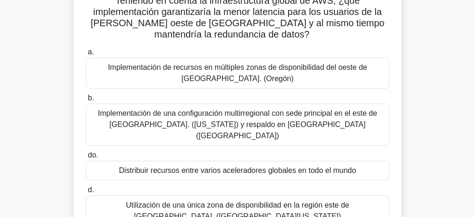
scroll to position [70, 0]
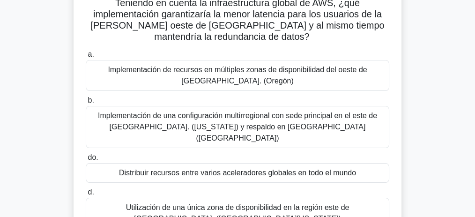
click at [313, 72] on font "Implementación de recursos en múltiples zonas de disponibilidad del oeste de [G…" at bounding box center [237, 75] width 259 height 19
click at [86, 58] on input "a. Implementación de recursos en múltiples zonas de disponibilidad del oeste de…" at bounding box center [86, 55] width 0 height 6
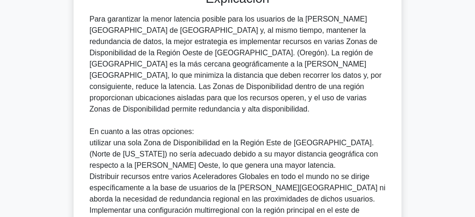
scroll to position [258, 0]
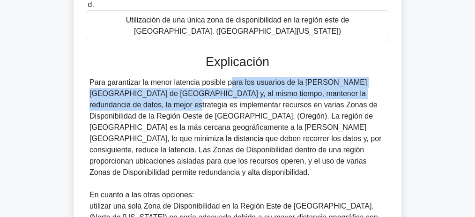
drag, startPoint x: 224, startPoint y: 68, endPoint x: 351, endPoint y: 78, distance: 126.9
click at [350, 78] on font "Para garantizar la menor latencia posible para los usuarios de la [PERSON_NAME]…" at bounding box center [236, 127] width 292 height 98
click at [120, 83] on font "Para garantizar la menor latencia posible para los usuarios de la [PERSON_NAME]…" at bounding box center [236, 127] width 292 height 98
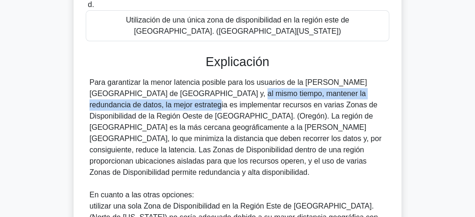
drag, startPoint x: 141, startPoint y: 83, endPoint x: 380, endPoint y: 83, distance: 238.6
click at [380, 83] on div "Para garantizar la menor latencia posible para los usuarios de la [PERSON_NAME]…" at bounding box center [238, 206] width 296 height 259
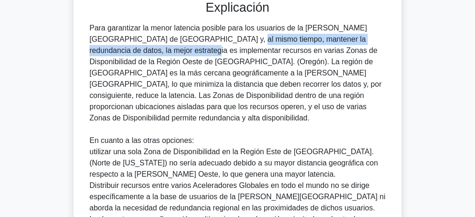
scroll to position [427, 0]
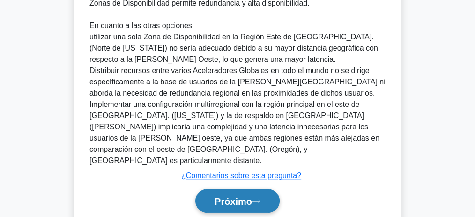
click at [258, 199] on icon at bounding box center [256, 201] width 8 height 5
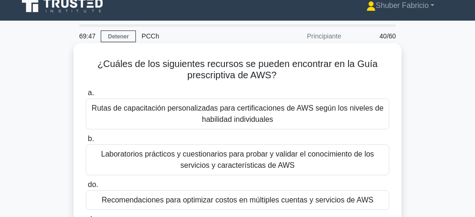
scroll to position [8, 0]
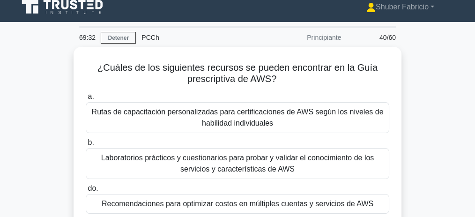
click at [439, 111] on div "¿Cuáles de los siguientes recursos se pueden encontrar en la Guía prescriptiva …" at bounding box center [238, 167] width 450 height 241
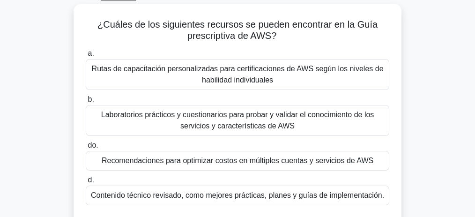
scroll to position [70, 0]
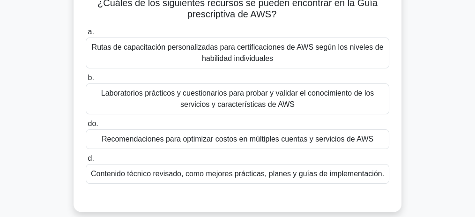
click at [281, 173] on font "Contenido técnico revisado, como mejores prácticas, planes y guías de implement…" at bounding box center [237, 174] width 293 height 8
click at [86, 162] on input "d. Contenido técnico revisado, como mejores prácticas, planes y guías de implem…" at bounding box center [86, 159] width 0 height 6
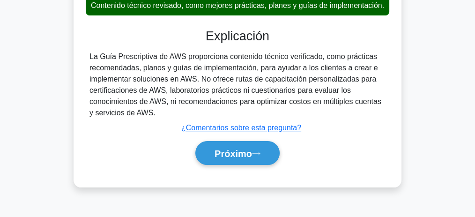
scroll to position [289, 0]
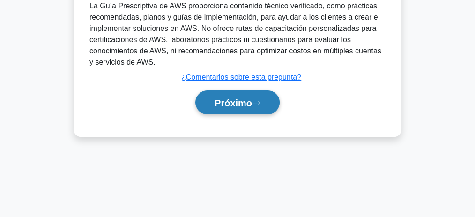
click at [230, 108] on font "Próximo" at bounding box center [234, 103] width 38 height 10
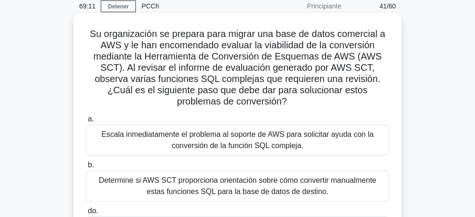
scroll to position [39, 0]
drag, startPoint x: 147, startPoint y: 67, endPoint x: 200, endPoint y: 67, distance: 53.0
click at [195, 67] on font "Su organización se prepara para migrar una base de datos comercial a AWS y le h…" at bounding box center [237, 68] width 295 height 78
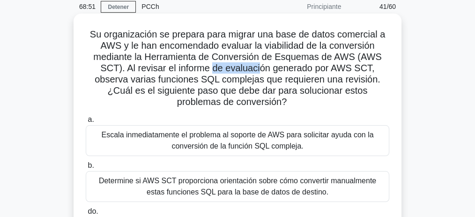
drag, startPoint x: 222, startPoint y: 66, endPoint x: 273, endPoint y: 73, distance: 51.6
click at [272, 72] on font "Su organización se prepara para migrar una base de datos comercial a AWS y le h…" at bounding box center [237, 68] width 295 height 78
drag, startPoint x: 298, startPoint y: 69, endPoint x: 368, endPoint y: 102, distance: 76.8
click at [368, 102] on h5 "Su organización se prepara para migrar una base de datos comercial a AWS y le h…" at bounding box center [238, 69] width 306 height 80
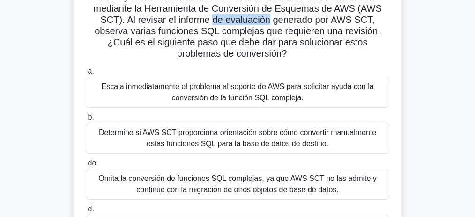
scroll to position [70, 0]
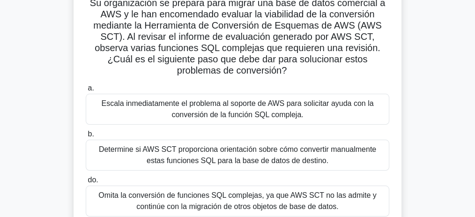
click at [255, 112] on font "Escala inmediatamente el problema al soporte de AWS para solicitar ayuda con la…" at bounding box center [237, 108] width 272 height 19
click at [86, 91] on input "[PERSON_NAME] inmediatamente el problema al soporte de AWS para solicitar ayuda…" at bounding box center [86, 88] width 0 height 6
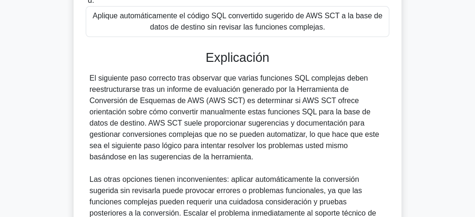
scroll to position [289, 0]
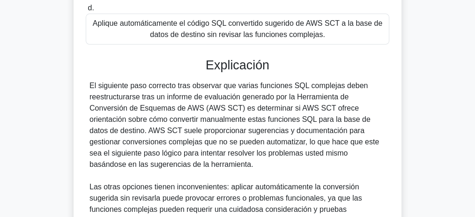
drag, startPoint x: 157, startPoint y: 86, endPoint x: 350, endPoint y: 165, distance: 208.4
click at [350, 165] on div "El siguiente paso correcto tras observar que varias funciones SQL complejas deb…" at bounding box center [238, 187] width 296 height 214
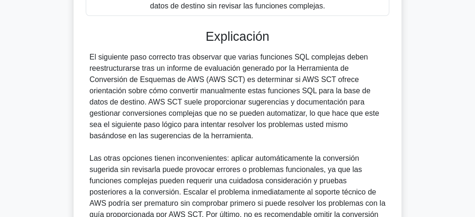
scroll to position [320, 0]
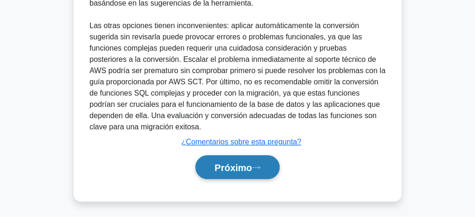
click at [237, 163] on font "Próximo" at bounding box center [234, 168] width 38 height 10
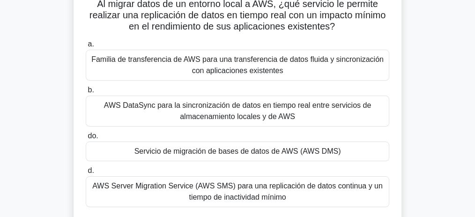
scroll to position [70, 0]
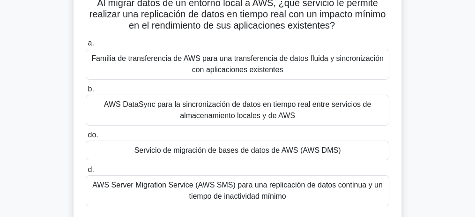
click at [276, 147] on font "Servicio de migración de bases de datos de AWS (AWS DMS)" at bounding box center [238, 150] width 207 height 8
click at [86, 138] on input "do. Servicio de migración de bases de datos de AWS (AWS DMS)" at bounding box center [86, 135] width 0 height 6
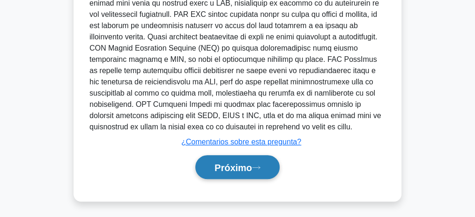
click at [240, 164] on font "Próximo" at bounding box center [234, 168] width 38 height 10
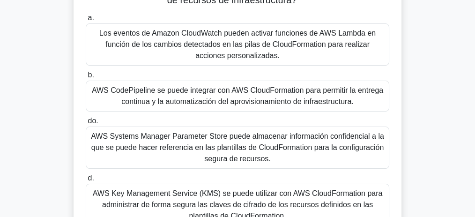
scroll to position [94, 0]
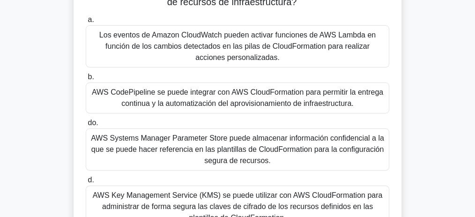
click at [235, 97] on font "AWS CodePipeline se puede integrar con AWS CloudFormation para permitir la entr…" at bounding box center [238, 97] width 292 height 19
click at [86, 80] on input "b. AWS CodePipeline se puede integrar con AWS CloudFormation para permitir la e…" at bounding box center [86, 77] width 0 height 6
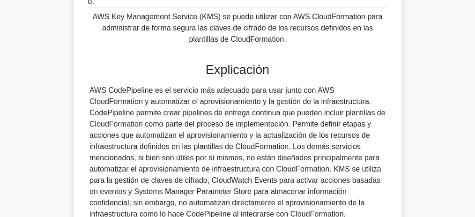
scroll to position [281, 0]
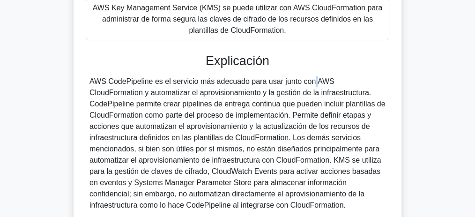
click at [258, 77] on font "AWS CodePipeline es el servicio más adecuado para usar junto con AWS CloudForma…" at bounding box center [238, 143] width 296 height 132
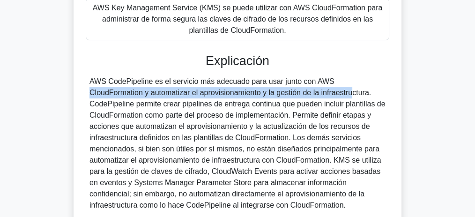
drag, startPoint x: 293, startPoint y: 82, endPoint x: 246, endPoint y: 93, distance: 48.8
click at [246, 95] on font "AWS CodePipeline es el servicio más adecuado para usar junto con AWS CloudForma…" at bounding box center [238, 143] width 296 height 132
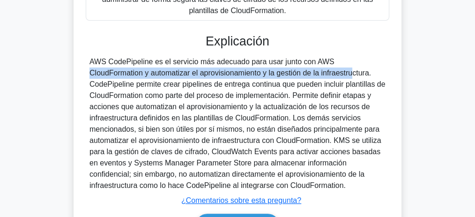
scroll to position [360, 0]
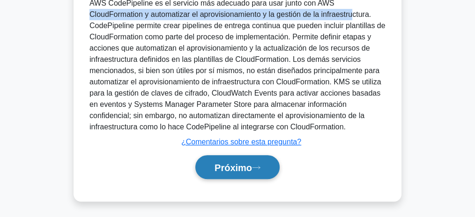
click at [244, 165] on font "Próximo" at bounding box center [234, 168] width 38 height 10
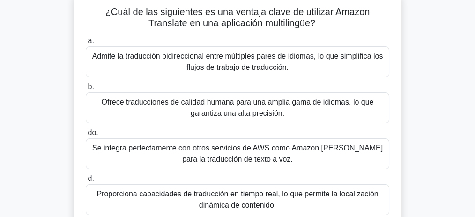
scroll to position [62, 0]
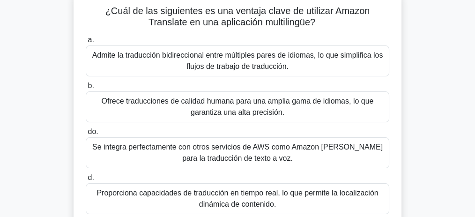
click at [256, 59] on font "Admite la traducción bidireccional entre múltiples pares de idiomas, lo que sim…" at bounding box center [237, 60] width 291 height 19
click at [86, 43] on input "a. Admite la traducción bidireccional entre múltiples pares de idiomas, lo que …" at bounding box center [86, 40] width 0 height 6
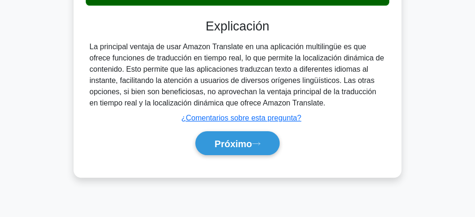
scroll to position [281, 0]
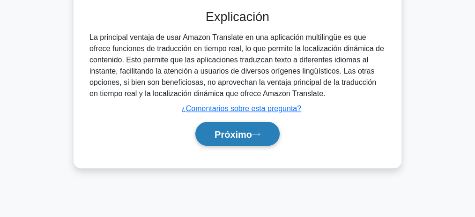
click at [231, 129] on font "Próximo" at bounding box center [234, 134] width 38 height 10
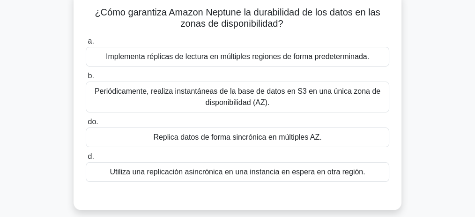
scroll to position [62, 0]
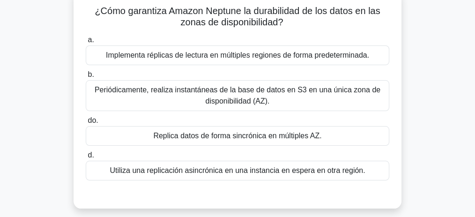
click at [221, 138] on font "Replica datos de forma sincrónica en múltiples AZ." at bounding box center [237, 136] width 168 height 8
click at [86, 124] on input "do. Replica datos de forma sincrónica en múltiples AZ." at bounding box center [86, 121] width 0 height 6
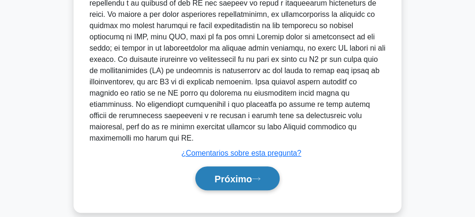
click at [239, 174] on font "Próximo" at bounding box center [234, 179] width 38 height 10
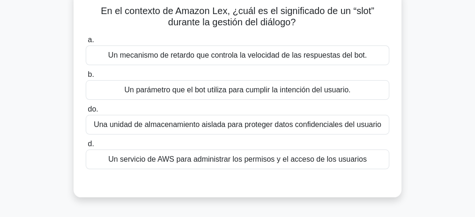
click at [267, 92] on font "Un parámetro que el bot utiliza para cumplir la intención del usuario." at bounding box center [238, 90] width 226 height 8
click at [86, 78] on input "b. Un parámetro que el bot utiliza para cumplir la intención del usuario." at bounding box center [86, 75] width 0 height 6
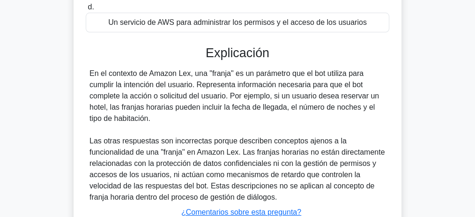
scroll to position [218, 0]
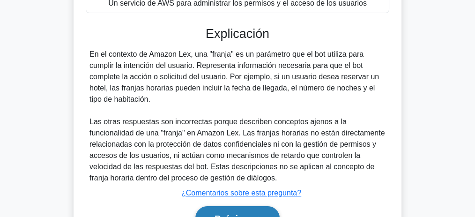
click at [237, 207] on button "Próximo" at bounding box center [237, 218] width 84 height 24
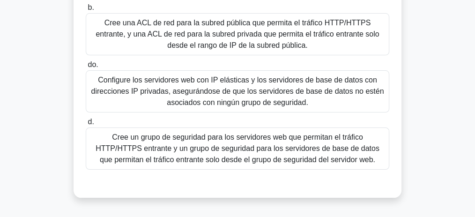
scroll to position [188, 0]
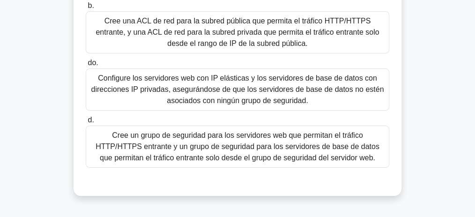
click at [313, 148] on font "Cree un grupo de seguridad para los servidores web que permitan el tráfico HTTP…" at bounding box center [238, 146] width 284 height 30
click at [86, 123] on input "d. Cree un grupo de seguridad para los servidores web que permitan el tráfico H…" at bounding box center [86, 120] width 0 height 6
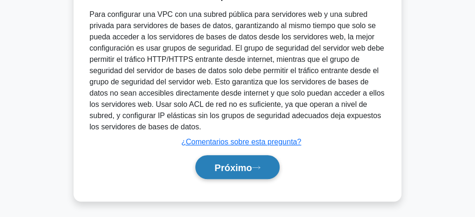
click at [233, 157] on button "Próximo" at bounding box center [237, 167] width 84 height 24
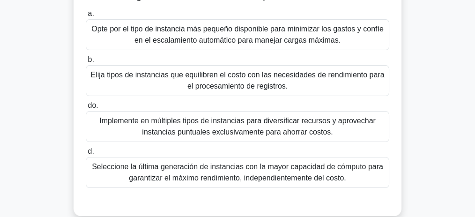
scroll to position [133, 0]
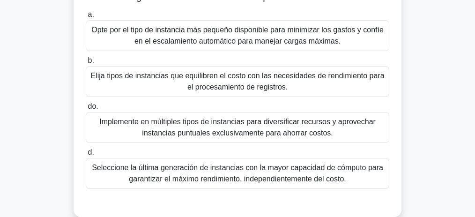
click at [283, 130] on font "Implemente en múltiples tipos de instancias para diversificar recursos y aprove…" at bounding box center [237, 127] width 277 height 19
click at [86, 110] on input "do. Implemente en múltiples tipos de instancias para diversificar recursos y ap…" at bounding box center [86, 107] width 0 height 6
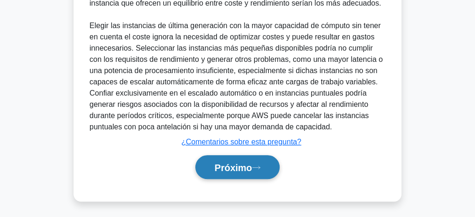
click at [248, 164] on font "Próximo" at bounding box center [234, 168] width 38 height 10
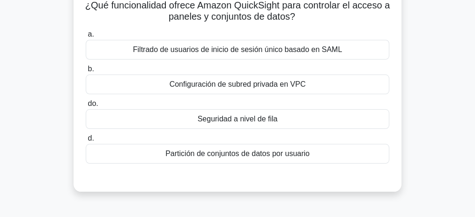
scroll to position [70, 0]
click at [450, 83] on div "¿Qué funcionalidad ofrece Amazon QuickSight para controlar el acceso a paneles …" at bounding box center [238, 94] width 450 height 218
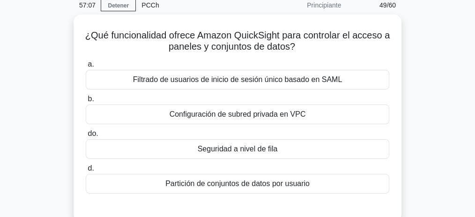
scroll to position [39, 0]
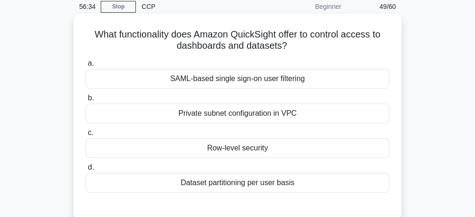
click at [245, 79] on div "SAML-based single sign-on user filtering" at bounding box center [238, 79] width 304 height 20
click at [86, 67] on input "a. SAML-based single sign-on user filtering" at bounding box center [86, 63] width 0 height 6
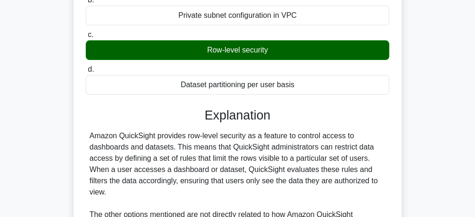
scroll to position [164, 0]
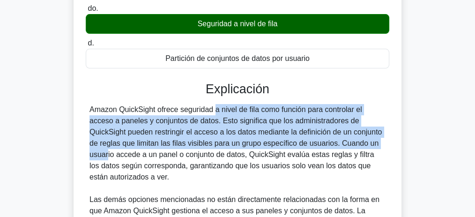
drag, startPoint x: 158, startPoint y: 109, endPoint x: 335, endPoint y: 147, distance: 180.4
click at [335, 147] on font "Amazon QuickSight ofrece seguridad a nivel de fila como función para controlar …" at bounding box center [236, 142] width 293 height 75
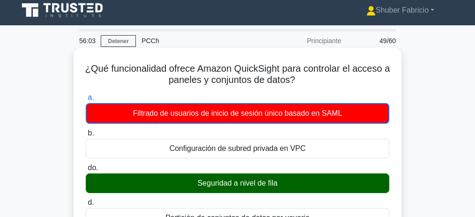
scroll to position [0, 0]
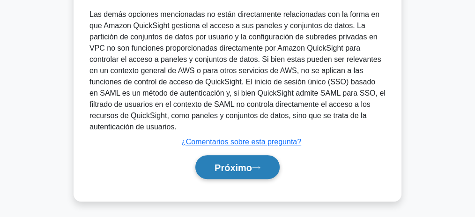
click at [223, 163] on font "Próximo" at bounding box center [234, 168] width 38 height 10
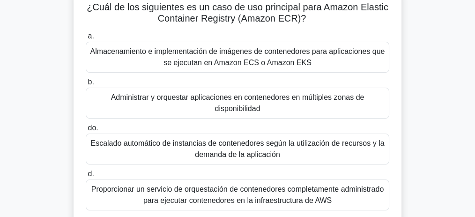
scroll to position [39, 0]
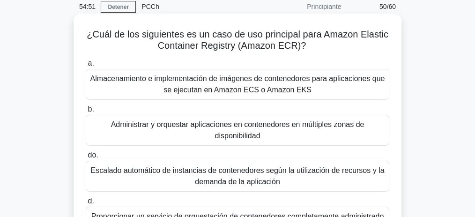
click at [239, 82] on font "Almacenamiento e implementación de imágenes de contenedores para aplicaciones q…" at bounding box center [237, 84] width 295 height 19
click at [86, 67] on input "a. Almacenamiento e implementación de imágenes de contenedores para aplicacione…" at bounding box center [86, 63] width 0 height 6
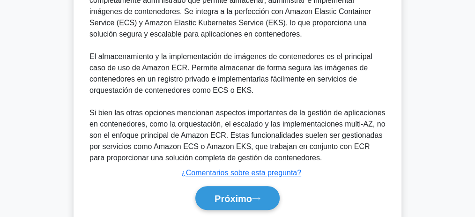
scroll to position [360, 0]
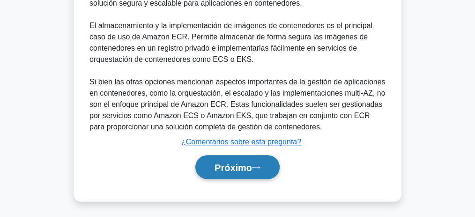
click at [247, 167] on font "Próximo" at bounding box center [234, 168] width 38 height 10
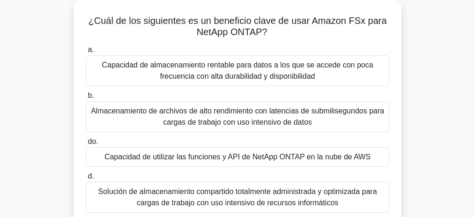
scroll to position [94, 0]
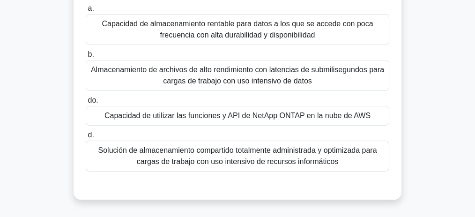
click at [307, 118] on font "Capacidad de utilizar las funciones y API de NetApp ONTAP en la nube de AWS" at bounding box center [238, 116] width 266 height 8
click at [86, 104] on input "do. Capacidad de utilizar las funciones y API de NetApp ONTAP en la nube de AWS" at bounding box center [86, 101] width 0 height 6
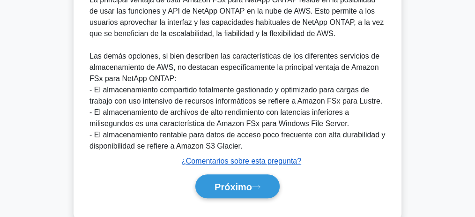
scroll to position [326, 0]
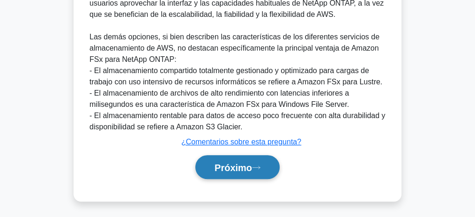
click at [246, 167] on font "Próximo" at bounding box center [234, 168] width 38 height 10
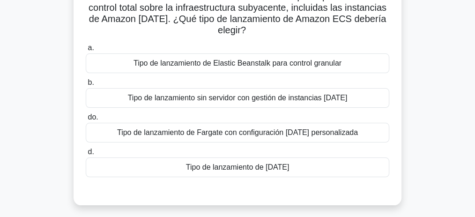
scroll to position [102, 0]
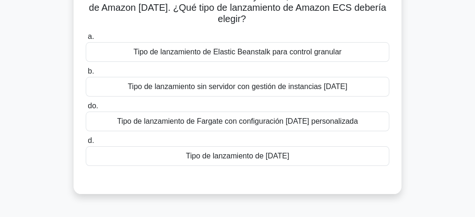
click at [433, 61] on div "Una empresa desea implementar una aplicación contenedorizada en AWS con Amazon …" at bounding box center [238, 79] width 450 height 252
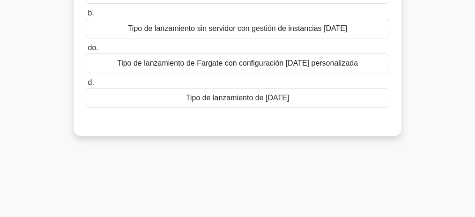
scroll to position [164, 0]
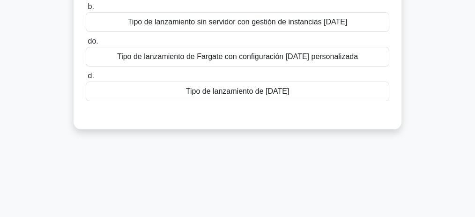
click at [252, 88] on font "Tipo de lanzamiento de [DATE]" at bounding box center [238, 91] width 104 height 8
click at [86, 79] on input "d. Tipo de lanzamiento de [DATE]" at bounding box center [86, 76] width 0 height 6
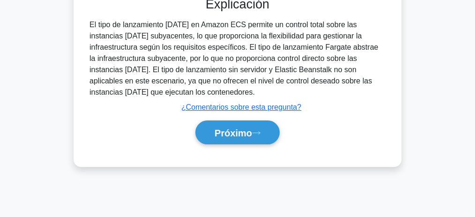
scroll to position [289, 0]
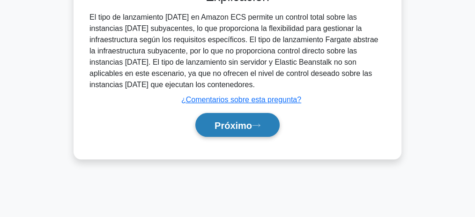
click at [247, 128] on font "Próximo" at bounding box center [234, 125] width 38 height 10
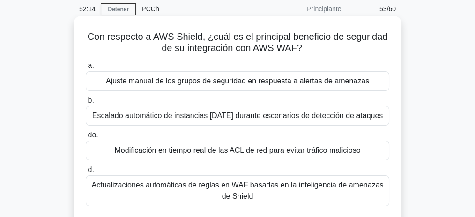
scroll to position [39, 0]
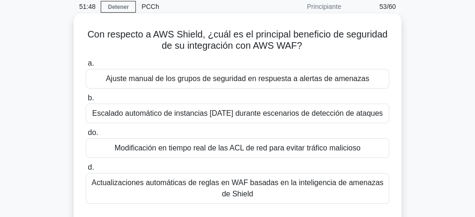
click at [236, 185] on font "Actualizaciones automáticas de reglas en WAF basadas en la inteligencia de amen…" at bounding box center [238, 188] width 292 height 19
click at [86, 171] on input "d. Actualizaciones automáticas de reglas en WAF basadas en la inteligencia de a…" at bounding box center [86, 168] width 0 height 6
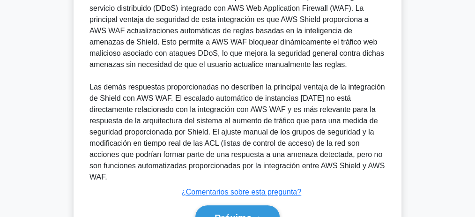
scroll to position [326, 0]
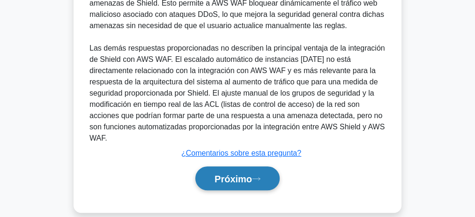
click at [229, 172] on button "Próximo" at bounding box center [237, 178] width 84 height 24
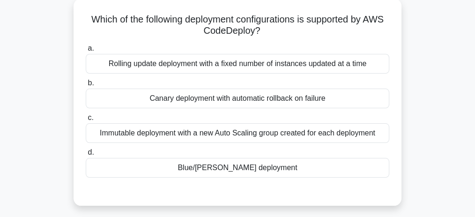
scroll to position [55, 0]
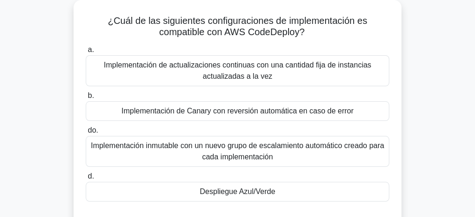
click at [420, 68] on div "¿Cuál de las siguientes configuraciones de implementación es compatible con AWS…" at bounding box center [238, 120] width 450 height 241
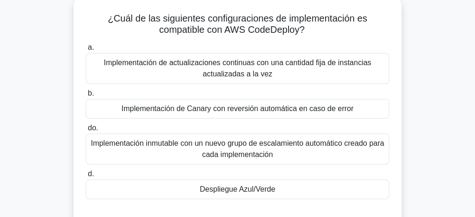
click at [251, 188] on font "Despliegue Azul/Verde" at bounding box center [237, 189] width 75 height 8
click at [86, 177] on input "d. Despliegue Azul/Verde" at bounding box center [86, 174] width 0 height 6
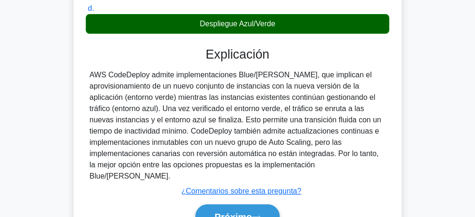
scroll to position [289, 0]
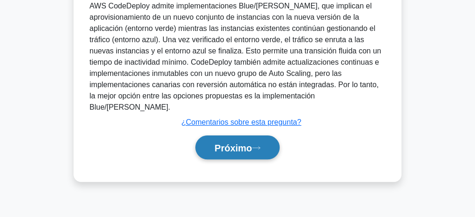
click at [231, 142] on font "Próximo" at bounding box center [234, 147] width 38 height 10
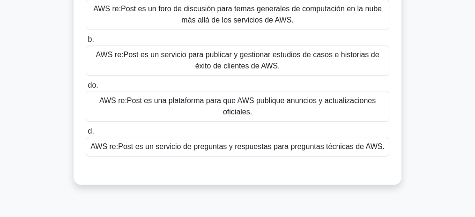
scroll to position [102, 0]
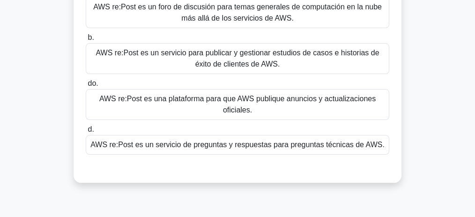
click at [430, 111] on div "¿Para qué se utiliza principalmente AWS re:Post? .spinner_0XTQ{transform-origin…" at bounding box center [238, 73] width 450 height 241
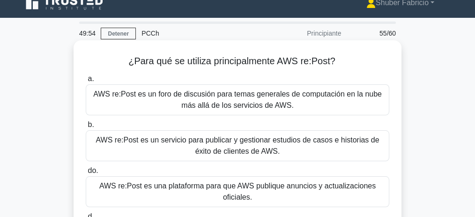
scroll to position [8, 0]
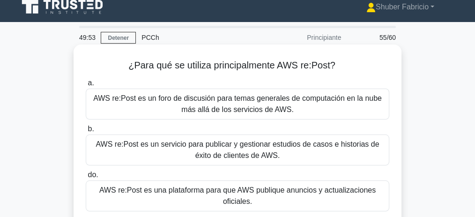
click at [283, 97] on font "AWS re:Post es un foro de discusión para temas generales de computación en la n…" at bounding box center [237, 103] width 289 height 19
click at [86, 86] on input "a. AWS re:Post es un foro de discusión para temas generales de computación en l…" at bounding box center [86, 83] width 0 height 6
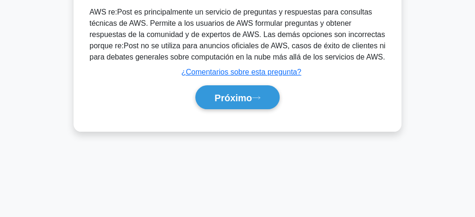
scroll to position [289, 0]
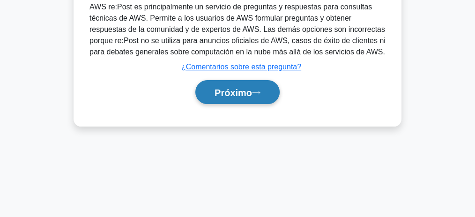
click at [236, 95] on font "Próximo" at bounding box center [234, 93] width 38 height 10
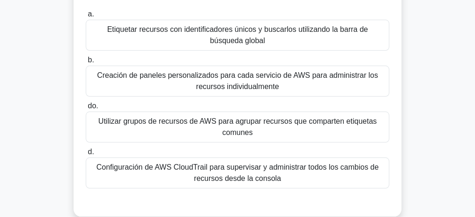
scroll to position [102, 0]
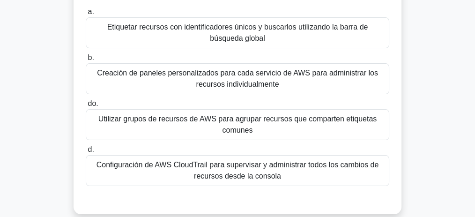
click at [202, 30] on font "Etiquetar recursos con identificadores únicos y buscarlos utilizando la barra d…" at bounding box center [237, 32] width 261 height 19
click at [86, 15] on input "a. Etiquetar recursos con identificadores únicos y buscarlos utilizando la barr…" at bounding box center [86, 12] width 0 height 6
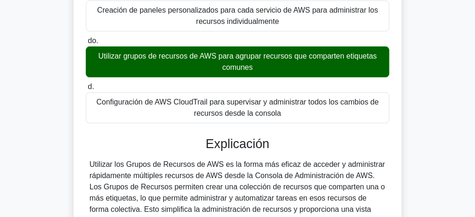
scroll to position [195, 0]
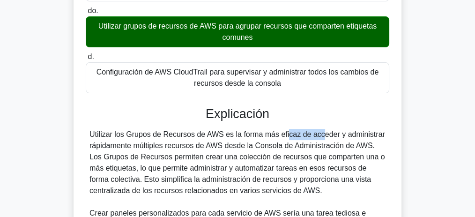
drag, startPoint x: 229, startPoint y: 132, endPoint x: 277, endPoint y: 128, distance: 47.5
click at [274, 130] on font "Utilizar los Grupos de Recursos de AWS es la forma más eficaz de acceder y admi…" at bounding box center [238, 162] width 296 height 64
drag, startPoint x: 278, startPoint y: 128, endPoint x: 309, endPoint y: 128, distance: 30.9
click at [309, 129] on div "Utilizar los Grupos de Recursos de AWS es la forma más eficaz de acceder y admi…" at bounding box center [238, 213] width 296 height 169
drag, startPoint x: 332, startPoint y: 128, endPoint x: 339, endPoint y: 186, distance: 58.5
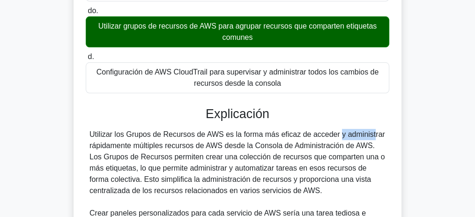
click at [339, 186] on div "Utilizar los Grupos de Recursos de AWS es la forma más eficaz de acceder y admi…" at bounding box center [238, 213] width 296 height 169
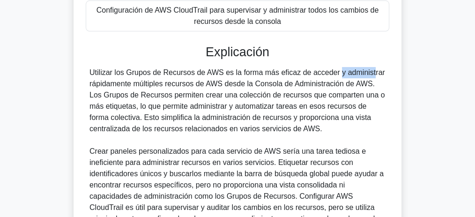
scroll to position [258, 0]
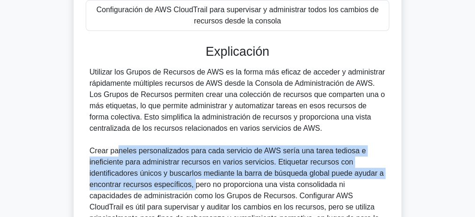
drag, startPoint x: 122, startPoint y: 153, endPoint x: 194, endPoint y: 186, distance: 79.1
click at [194, 186] on font "Crear paneles personalizados para cada servicio de AWS sería una tarea tediosa …" at bounding box center [237, 190] width 294 height 87
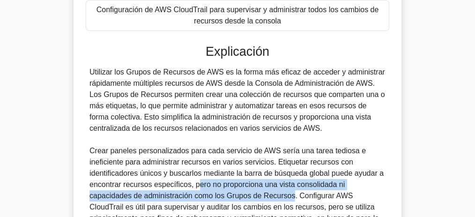
drag, startPoint x: 216, startPoint y: 185, endPoint x: 248, endPoint y: 197, distance: 34.1
click at [248, 197] on font "Crear paneles personalizados para cada servicio de AWS sería una tarea tediosa …" at bounding box center [237, 190] width 294 height 87
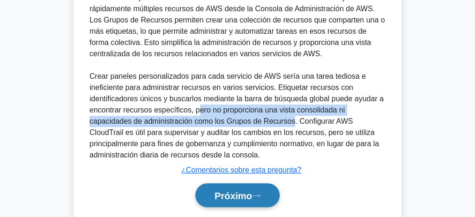
scroll to position [361, 0]
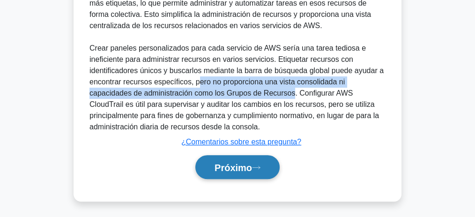
click at [233, 169] on font "Próximo" at bounding box center [234, 168] width 38 height 10
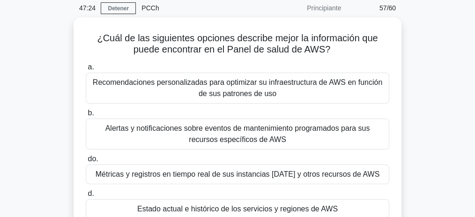
scroll to position [39, 0]
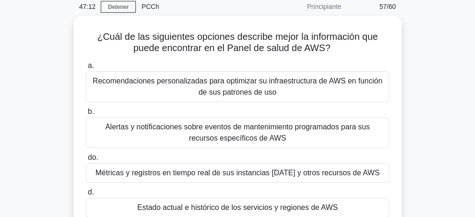
click at [448, 108] on div "¿Cuál de las siguientes opciones describe mejor la información que puede encont…" at bounding box center [238, 136] width 450 height 241
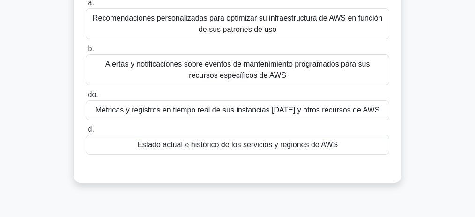
scroll to position [102, 0]
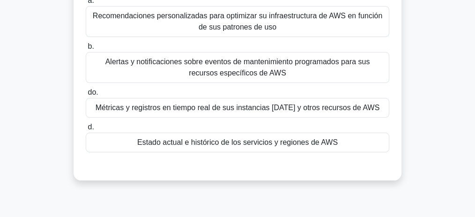
click at [295, 146] on font "Estado actual e histórico de los servicios y regiones de AWS" at bounding box center [237, 142] width 201 height 8
click at [86, 130] on input "d. Estado actual e histórico de los servicios y regiones de AWS" at bounding box center [86, 127] width 0 height 6
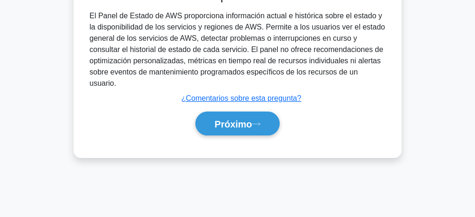
scroll to position [289, 0]
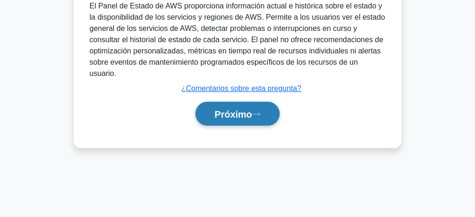
click at [236, 102] on button "Próximo" at bounding box center [237, 114] width 84 height 24
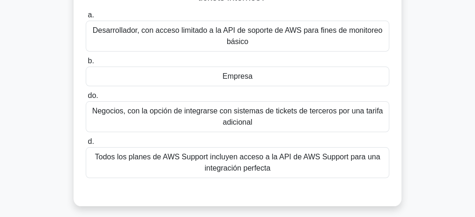
scroll to position [102, 0]
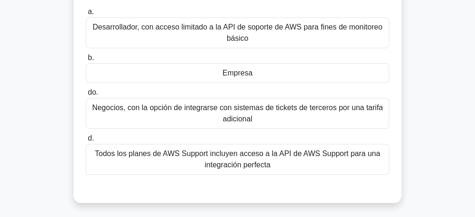
click at [294, 158] on font "Todos los planes de AWS Support incluyen acceso a la API de AWS Support para un…" at bounding box center [237, 159] width 295 height 23
click at [281, 162] on font "Todos los planes de AWS Support incluyen acceso a la API de AWS Support para un…" at bounding box center [237, 159] width 295 height 23
click at [86, 142] on input "d. Todos los planes de AWS Support incluyen acceso a la API de AWS Support para…" at bounding box center [86, 138] width 0 height 6
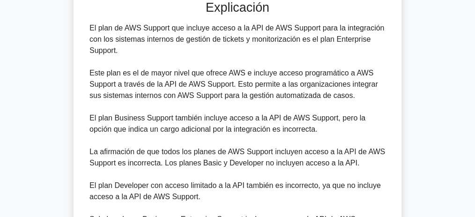
scroll to position [383, 0]
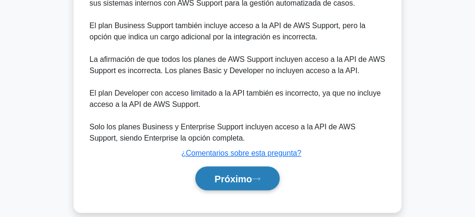
click at [238, 178] on font "Próximo" at bounding box center [234, 179] width 38 height 10
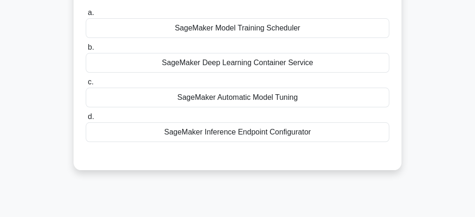
scroll to position [102, 0]
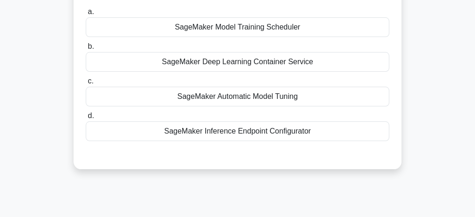
click at [257, 98] on div "SageMaker Automatic Model Tuning" at bounding box center [238, 97] width 304 height 20
click at [86, 84] on input "c. SageMaker Automatic Model Tuning" at bounding box center [86, 81] width 0 height 6
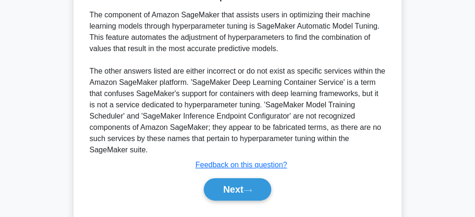
scroll to position [289, 0]
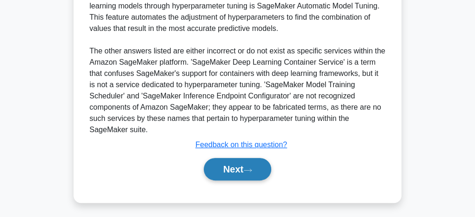
click at [240, 158] on button "Next" at bounding box center [237, 169] width 67 height 23
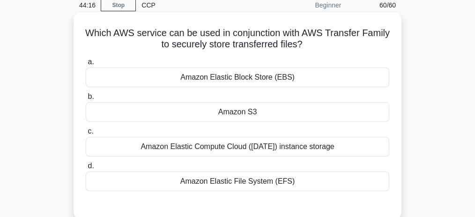
scroll to position [39, 0]
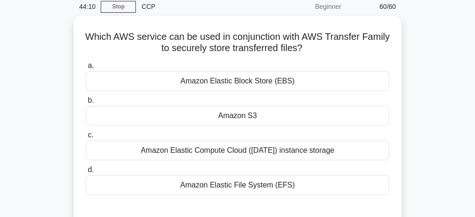
drag, startPoint x: 433, startPoint y: 33, endPoint x: 433, endPoint y: 28, distance: 5.6
click at [433, 32] on div "Which AWS service can be used in conjunction with AWS Transfer Family to secure…" at bounding box center [238, 125] width 450 height 218
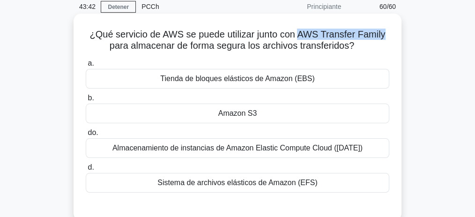
drag, startPoint x: 301, startPoint y: 34, endPoint x: 391, endPoint y: 35, distance: 89.1
click at [391, 35] on div "¿Qué servicio de AWS se puede utilizar junto con AWS Transfer Family para almac…" at bounding box center [237, 117] width 321 height 200
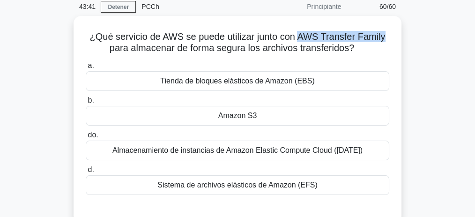
copy font "AWS Transfer Family"
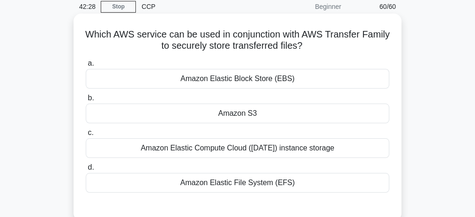
click at [269, 114] on div "Amazon S3" at bounding box center [238, 114] width 304 height 20
click at [86, 101] on input "b. Amazon S3" at bounding box center [86, 98] width 0 height 6
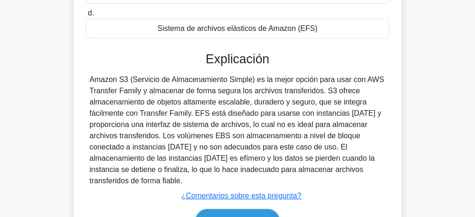
scroll to position [195, 0]
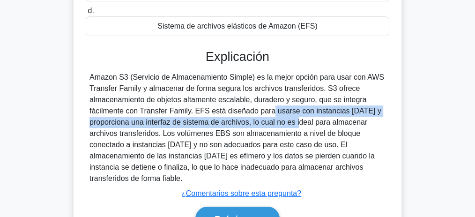
drag, startPoint x: 211, startPoint y: 111, endPoint x: 254, endPoint y: 125, distance: 45.5
click at [254, 125] on font "Amazon S3 (Servicio de Almacenamiento Simple) es la mejor opción para usar con …" at bounding box center [237, 127] width 295 height 109
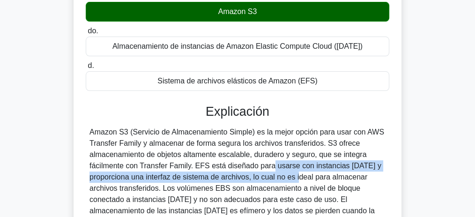
scroll to position [164, 0]
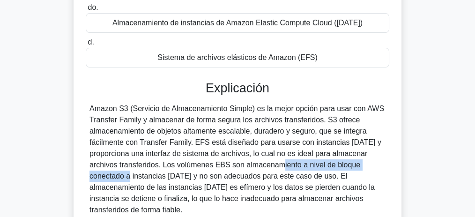
drag, startPoint x: 223, startPoint y: 166, endPoint x: 344, endPoint y: 164, distance: 121.0
click at [344, 164] on font "Amazon S3 (Servicio de Almacenamiento Simple) es la mejor opción para usar con …" at bounding box center [237, 159] width 295 height 109
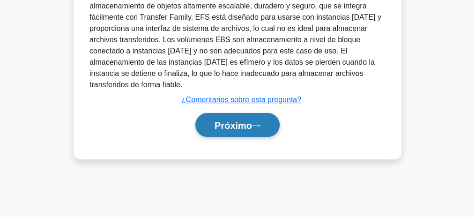
drag, startPoint x: 212, startPoint y: 137, endPoint x: 220, endPoint y: 134, distance: 8.8
click at [212, 137] on div "Próximo" at bounding box center [238, 124] width 304 height 31
click at [222, 131] on button "Próximo" at bounding box center [237, 125] width 84 height 24
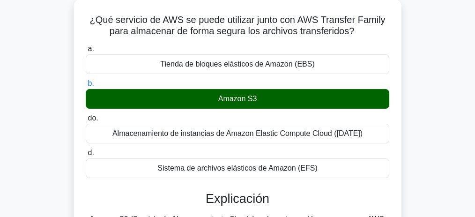
scroll to position [0, 0]
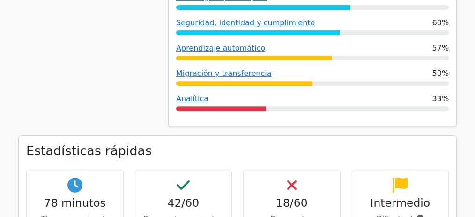
scroll to position [406, 0]
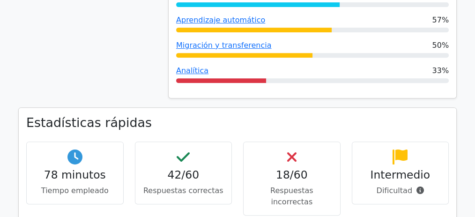
click at [248, 149] on div "18/60 Respuestas incorrectas" at bounding box center [292, 179] width 98 height 74
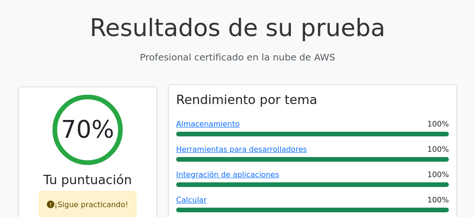
scroll to position [0, 0]
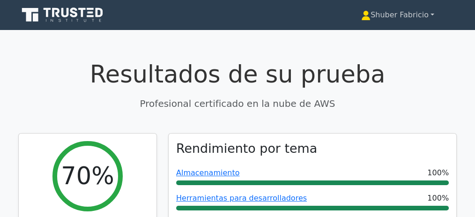
click at [431, 16] on link "Shuber Fabricio" at bounding box center [398, 15] width 118 height 19
click at [359, 36] on font "Perfil" at bounding box center [356, 36] width 19 height 9
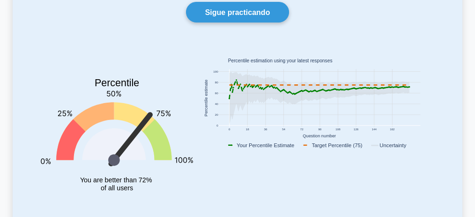
scroll to position [94, 0]
